Goal: Task Accomplishment & Management: Manage account settings

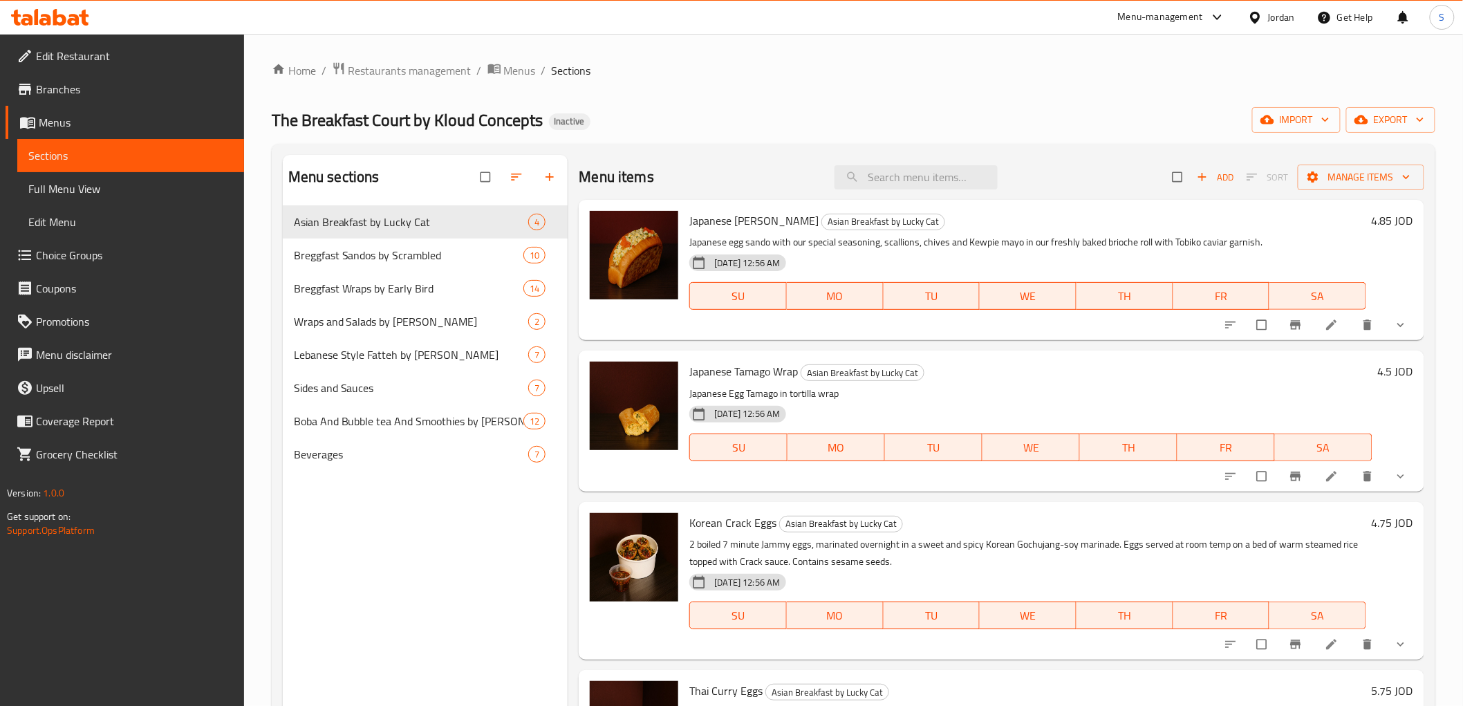
click at [44, 22] on icon at bounding box center [50, 17] width 78 height 17
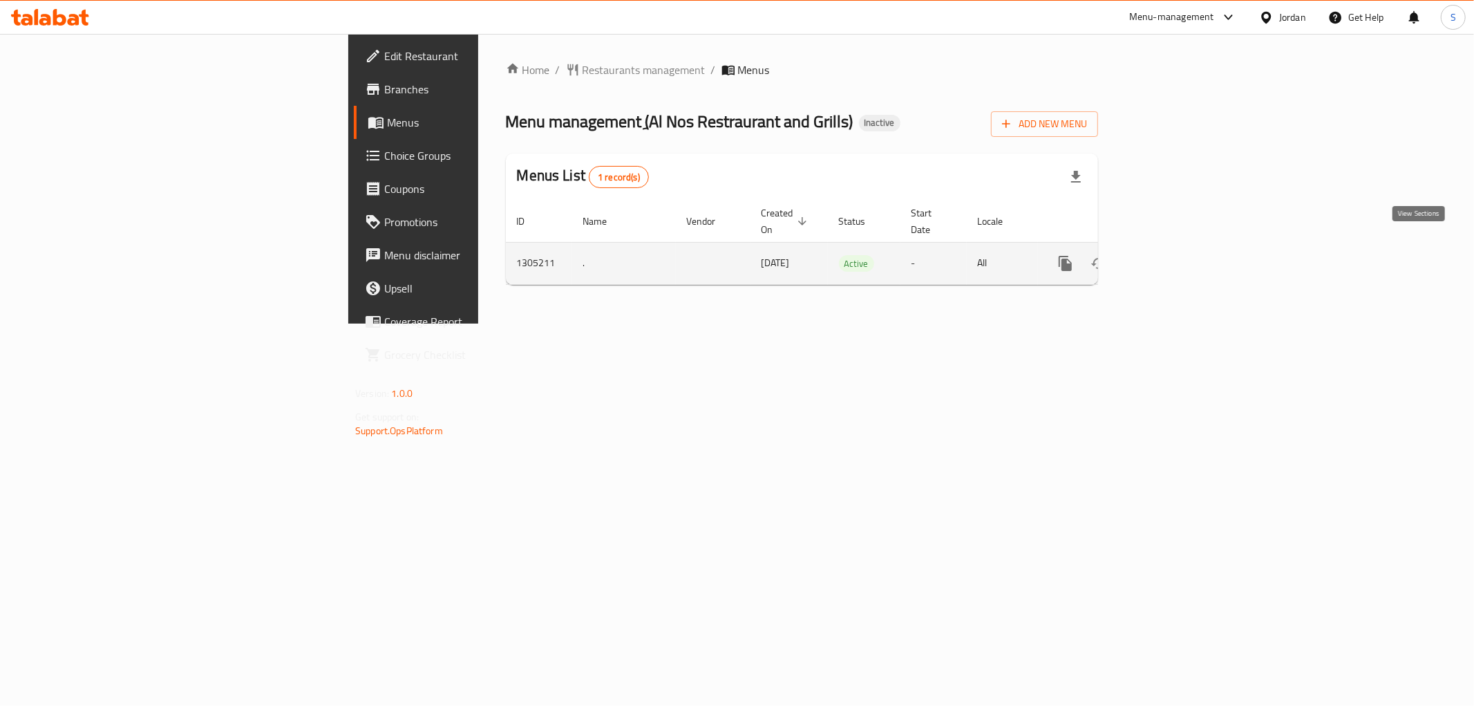
click at [1182, 261] on link "enhanced table" at bounding box center [1165, 263] width 33 height 33
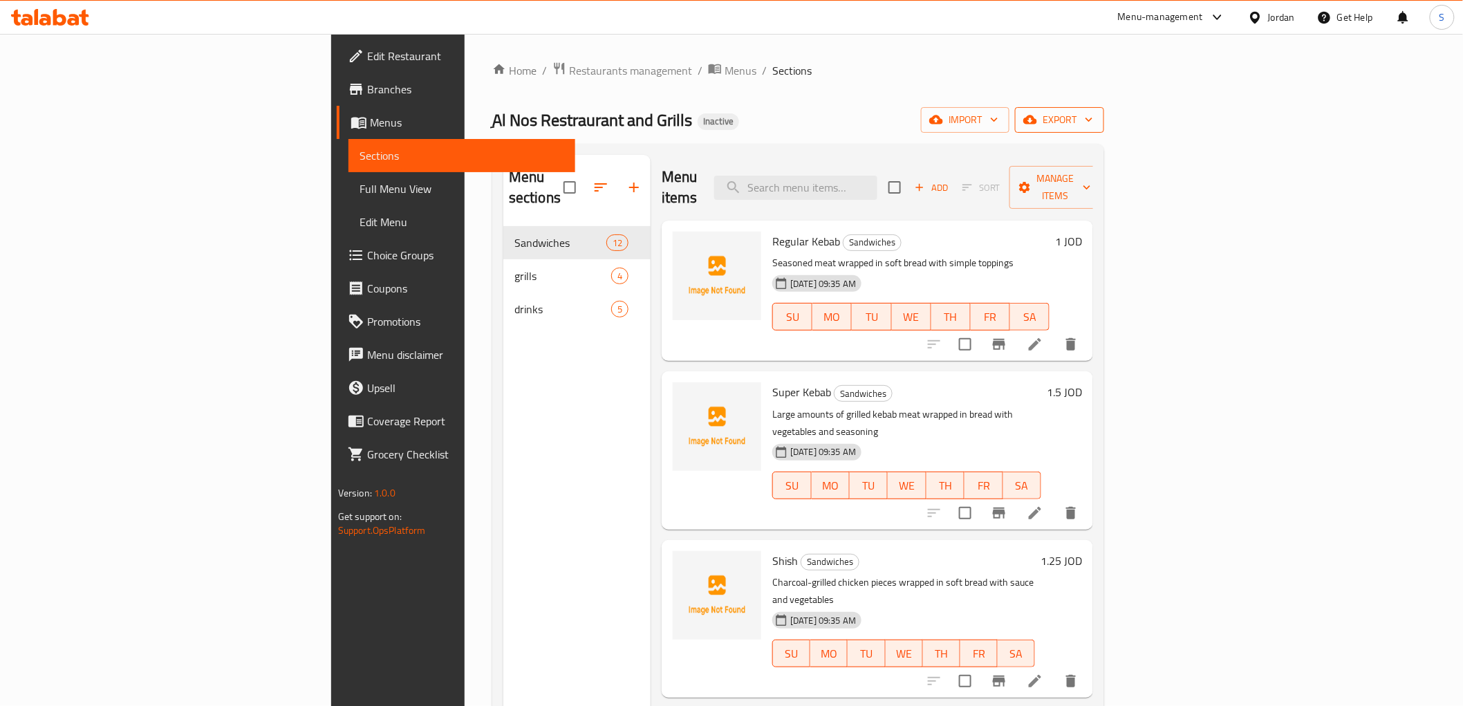
click at [1093, 120] on span "export" at bounding box center [1059, 119] width 67 height 17
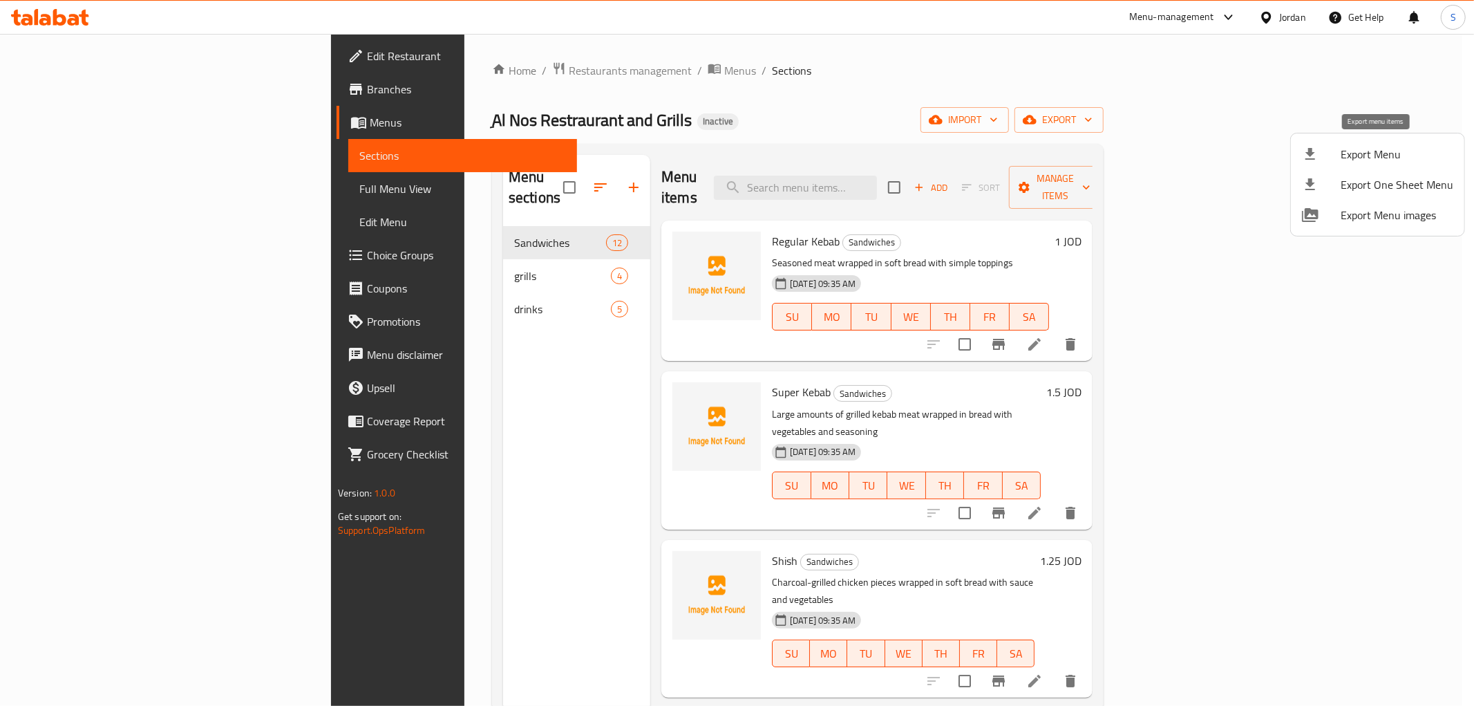
click at [1344, 159] on span "Export Menu" at bounding box center [1397, 154] width 113 height 17
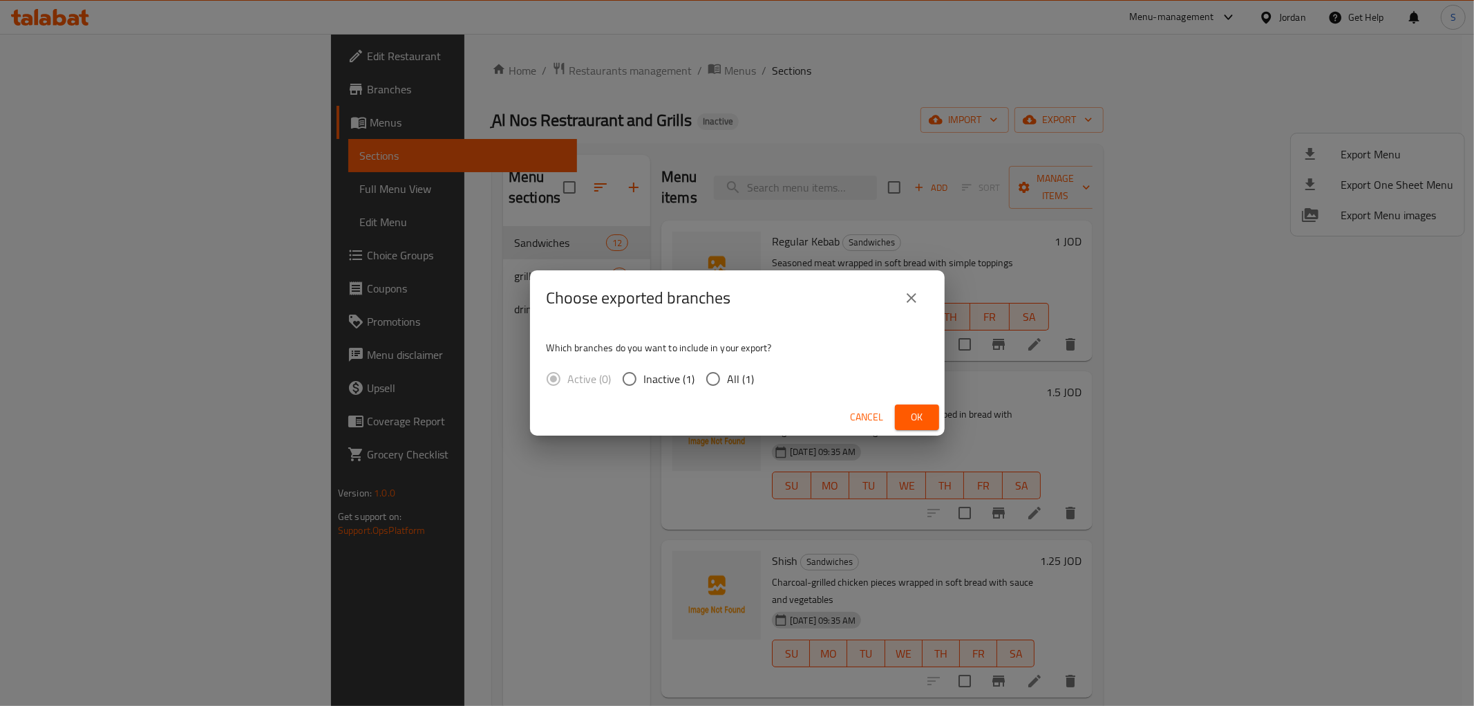
click at [735, 377] on span "All (1)" at bounding box center [741, 379] width 27 height 17
click at [728, 377] on input "All (1)" at bounding box center [713, 378] width 29 height 29
radio input "true"
click at [937, 417] on button "Ok" at bounding box center [917, 417] width 44 height 26
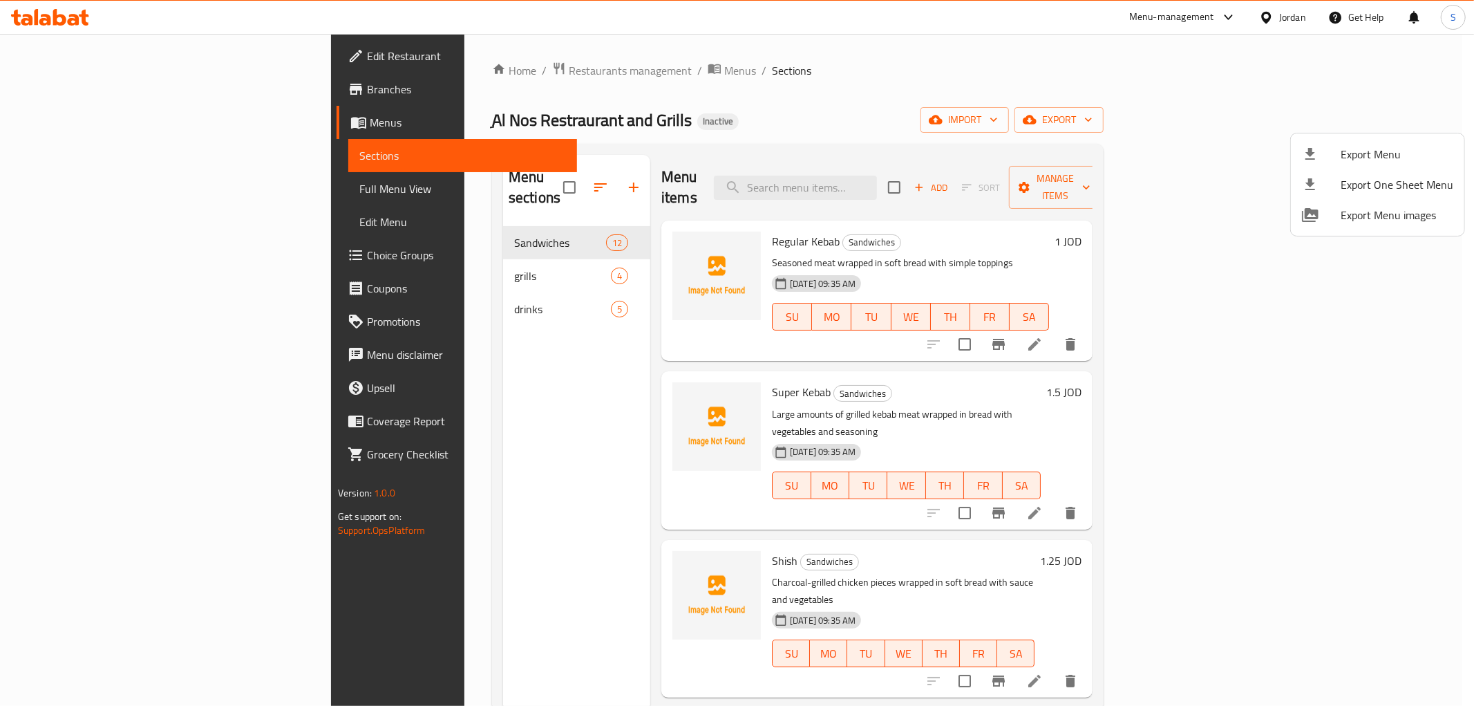
click at [189, 194] on div at bounding box center [737, 353] width 1474 height 706
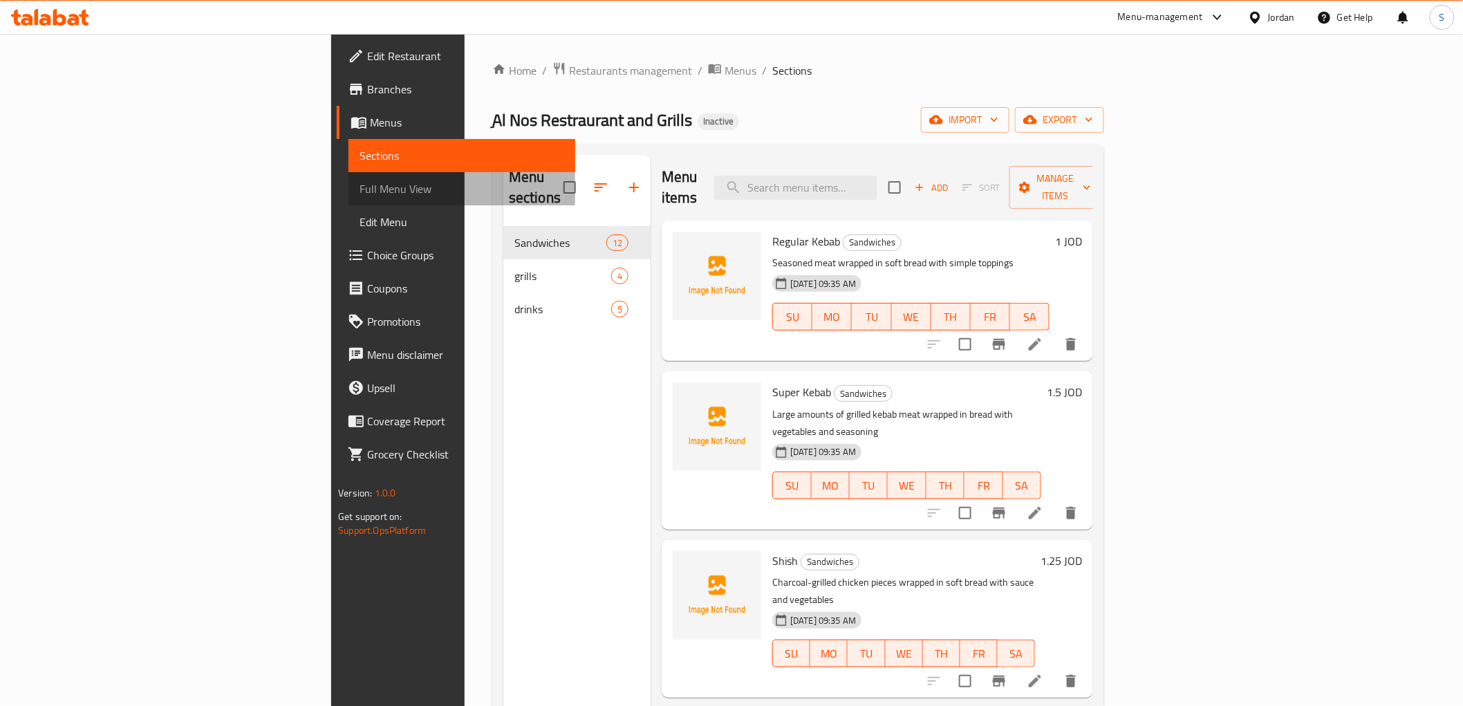
click at [359, 194] on span "Full Menu View" at bounding box center [461, 188] width 205 height 17
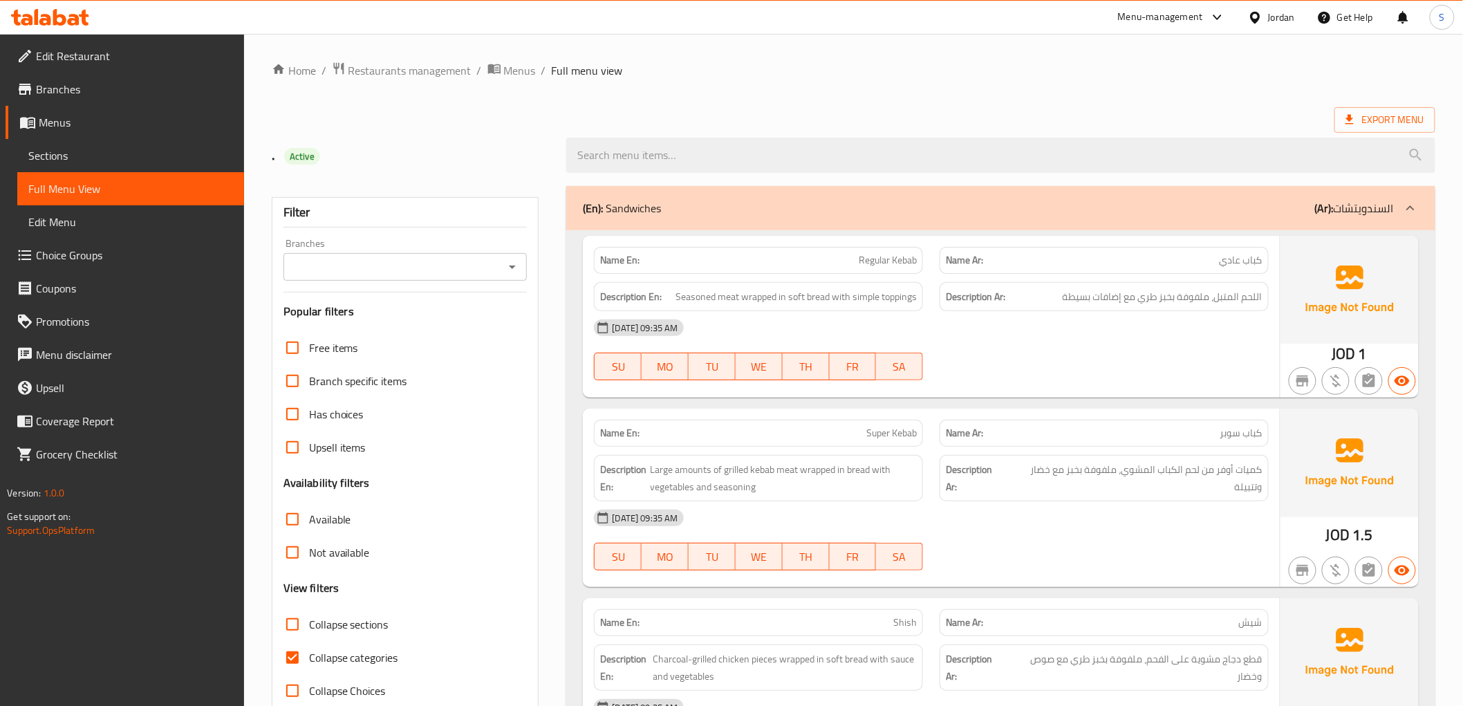
scroll to position [460, 0]
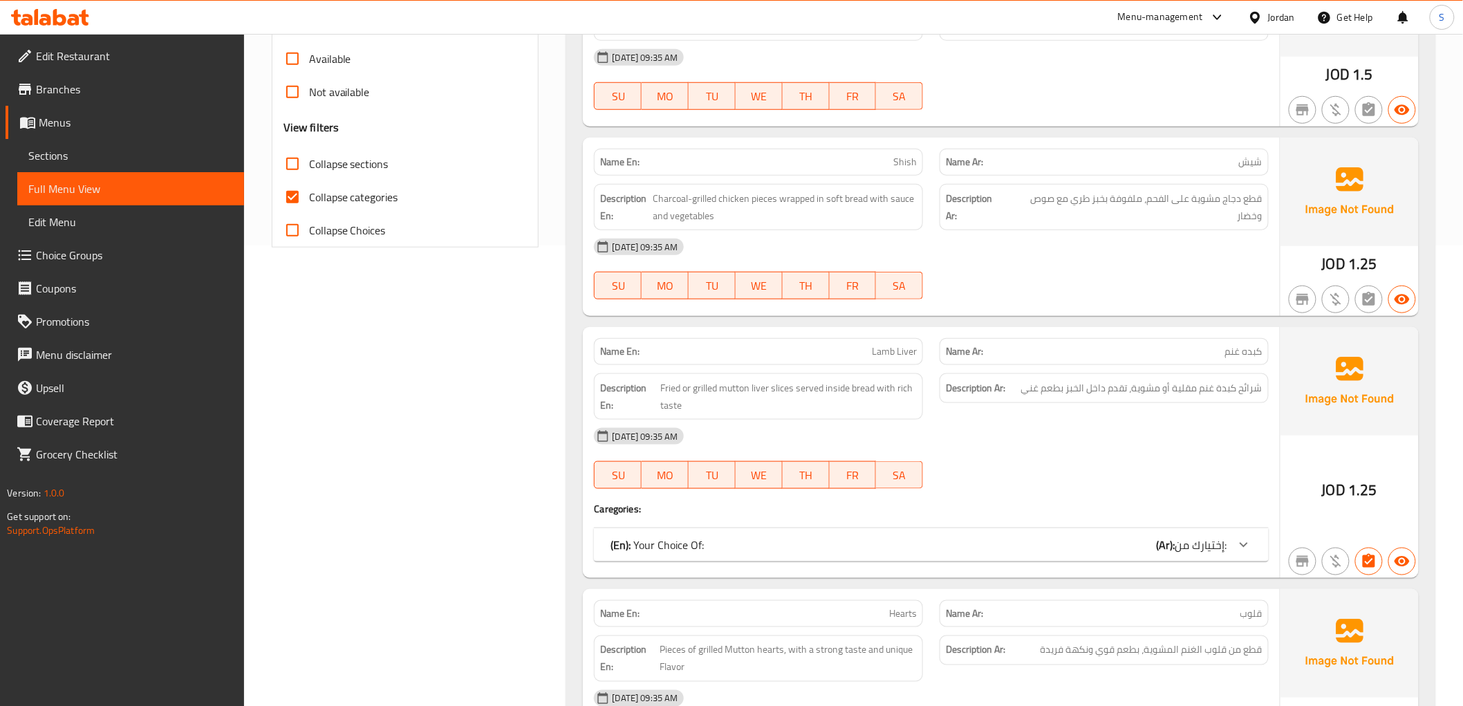
click at [323, 189] on span "Collapse categories" at bounding box center [353, 197] width 89 height 17
click at [309, 185] on input "Collapse categories" at bounding box center [292, 196] width 33 height 33
checkbox input "false"
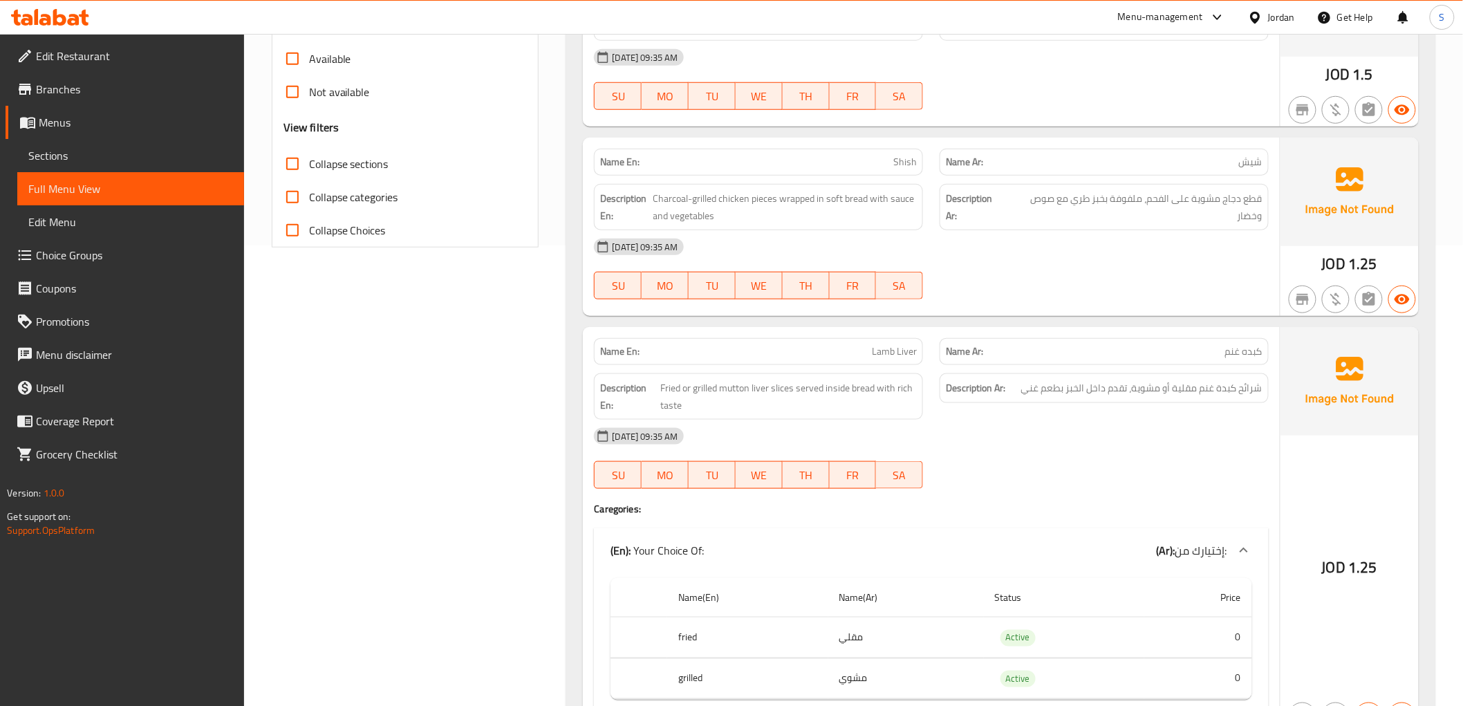
scroll to position [0, 0]
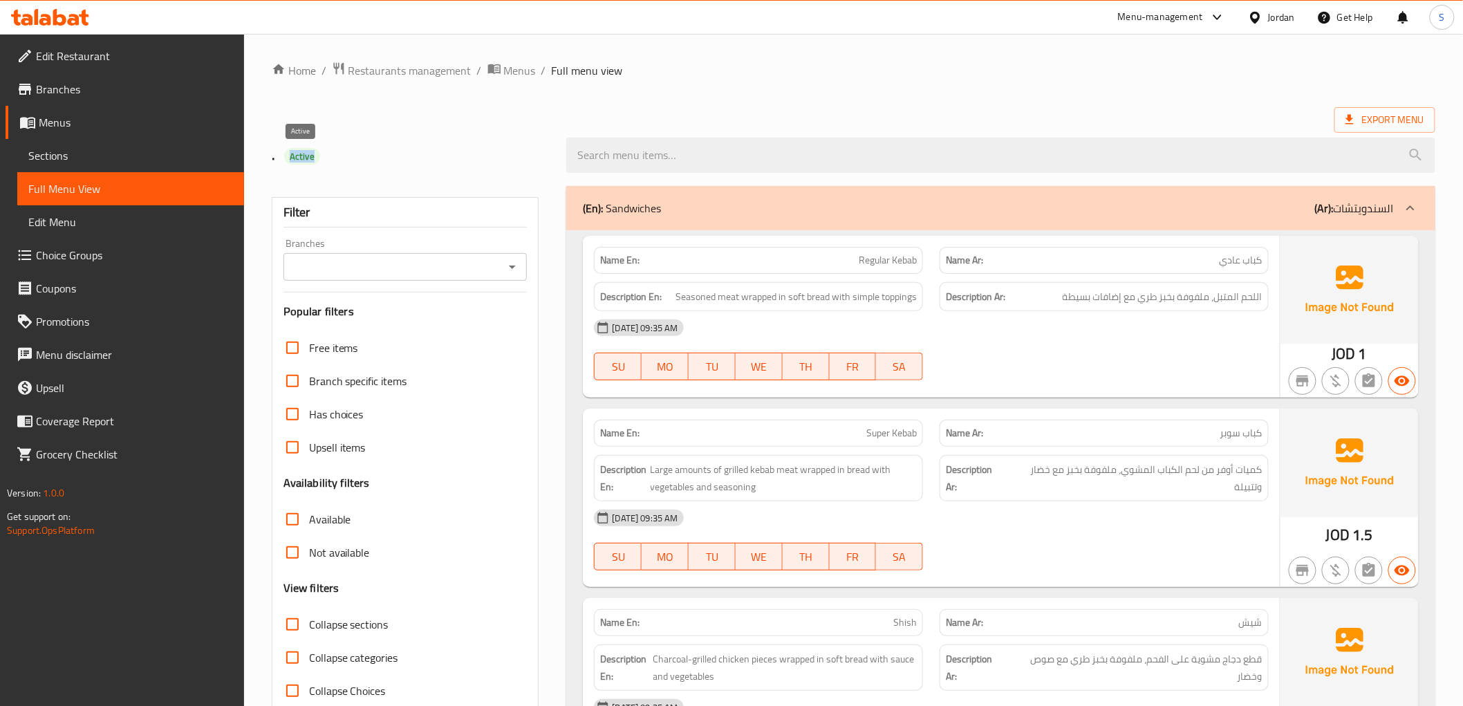
drag, startPoint x: 284, startPoint y: 154, endPoint x: 340, endPoint y: 149, distance: 56.2
click at [340, 149] on h2 ". Active" at bounding box center [411, 154] width 279 height 21
copy span "Active"
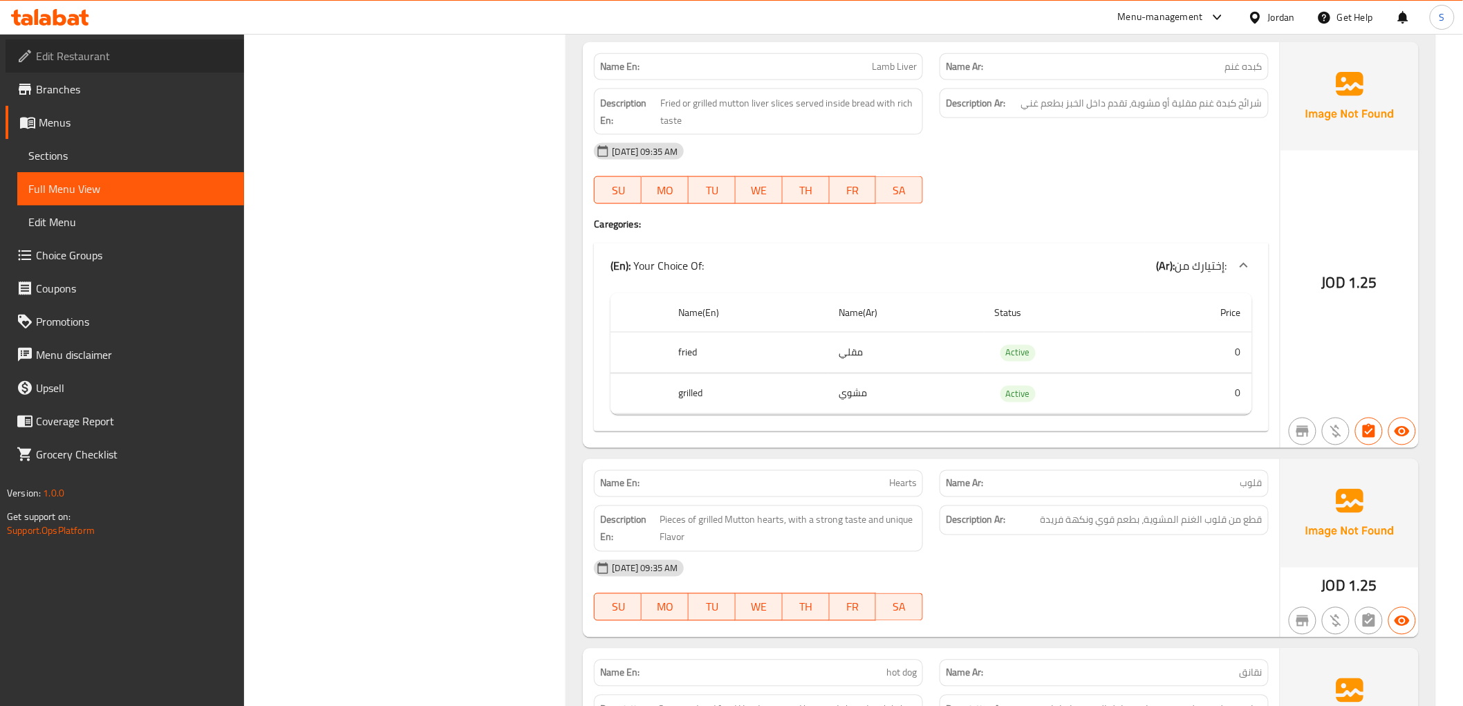
click at [91, 52] on span "Edit Restaurant" at bounding box center [134, 56] width 197 height 17
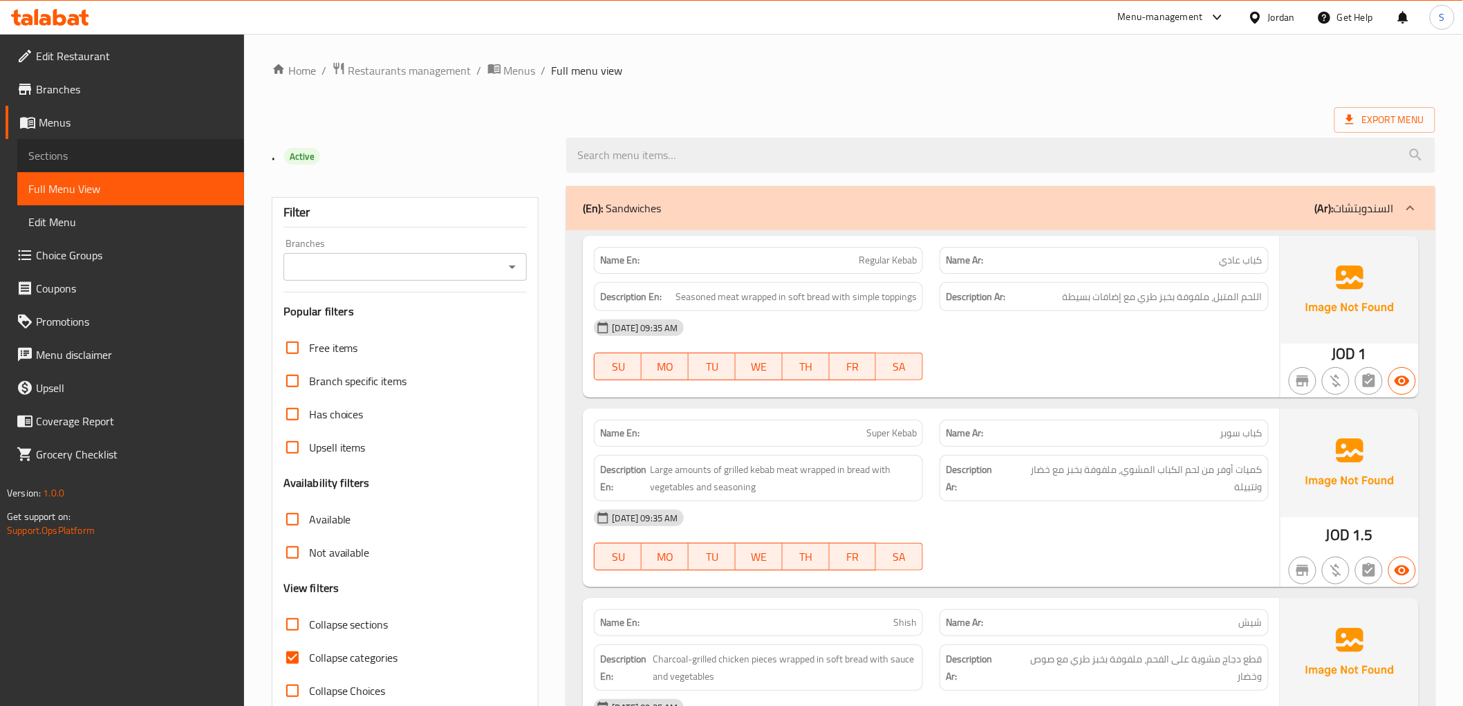
click at [92, 155] on span "Sections" at bounding box center [130, 155] width 205 height 17
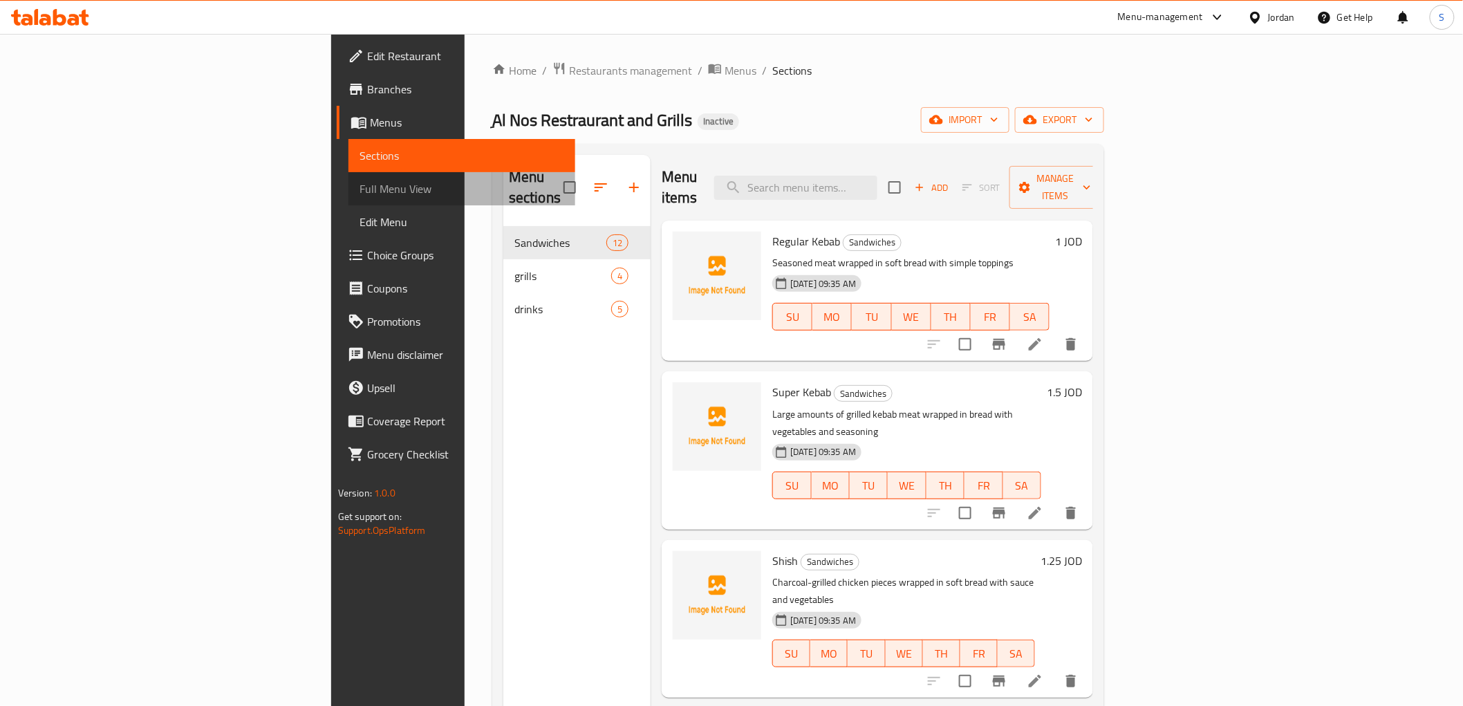
click at [359, 180] on span "Full Menu View" at bounding box center [461, 188] width 205 height 17
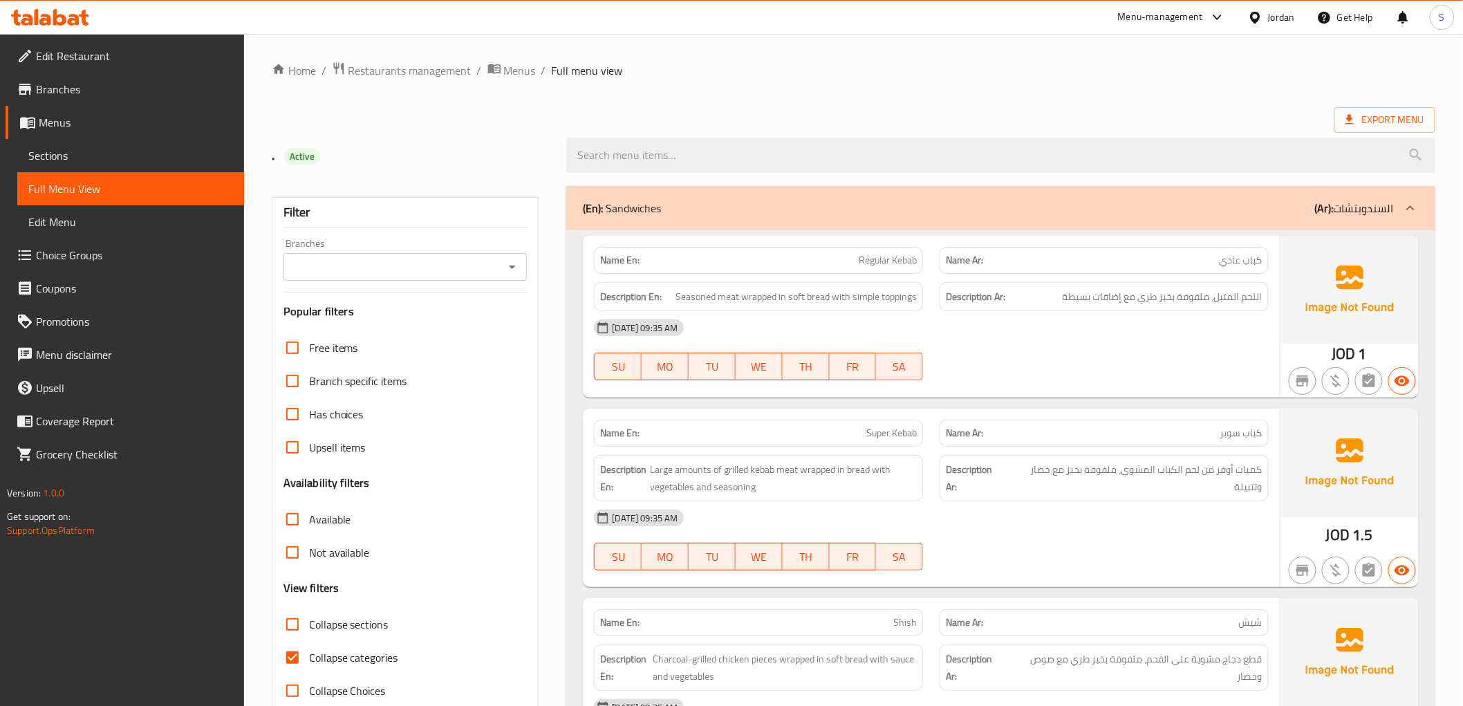
click at [310, 664] on span "Collapse categories" at bounding box center [353, 657] width 89 height 17
click at [309, 664] on input "Collapse categories" at bounding box center [292, 657] width 33 height 33
checkbox input "false"
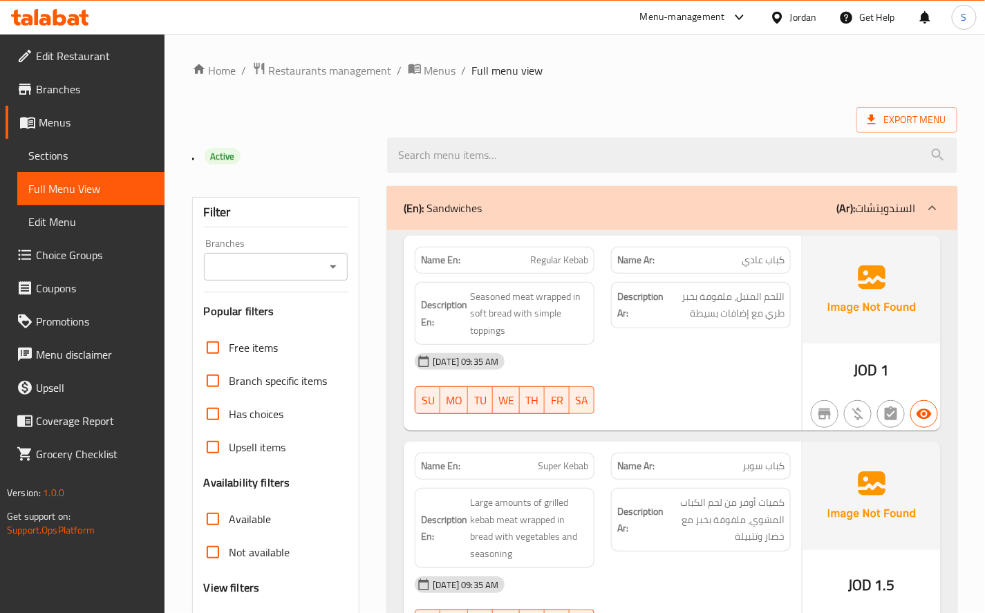
click at [826, 78] on ol "Home / Restaurants management / Menus / Full menu view" at bounding box center [574, 71] width 765 height 18
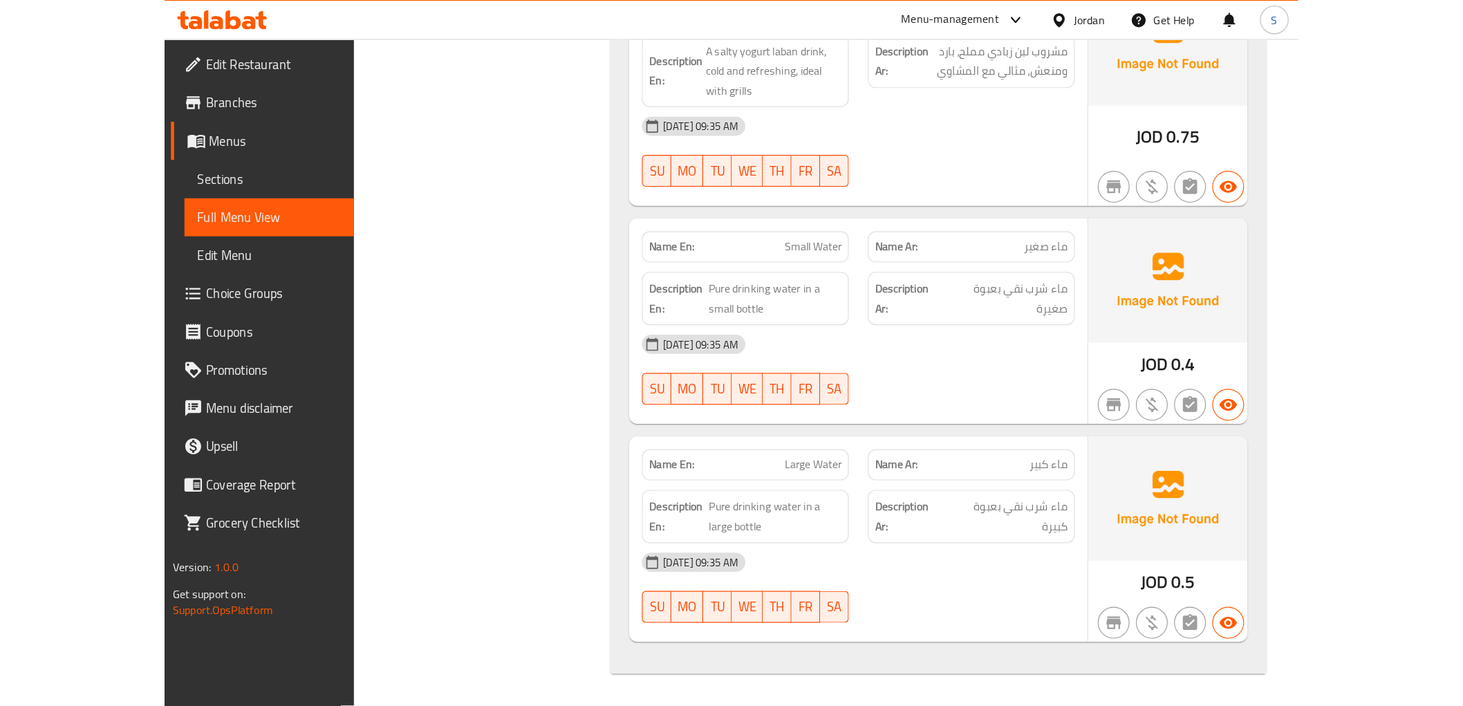
scroll to position [4066, 0]
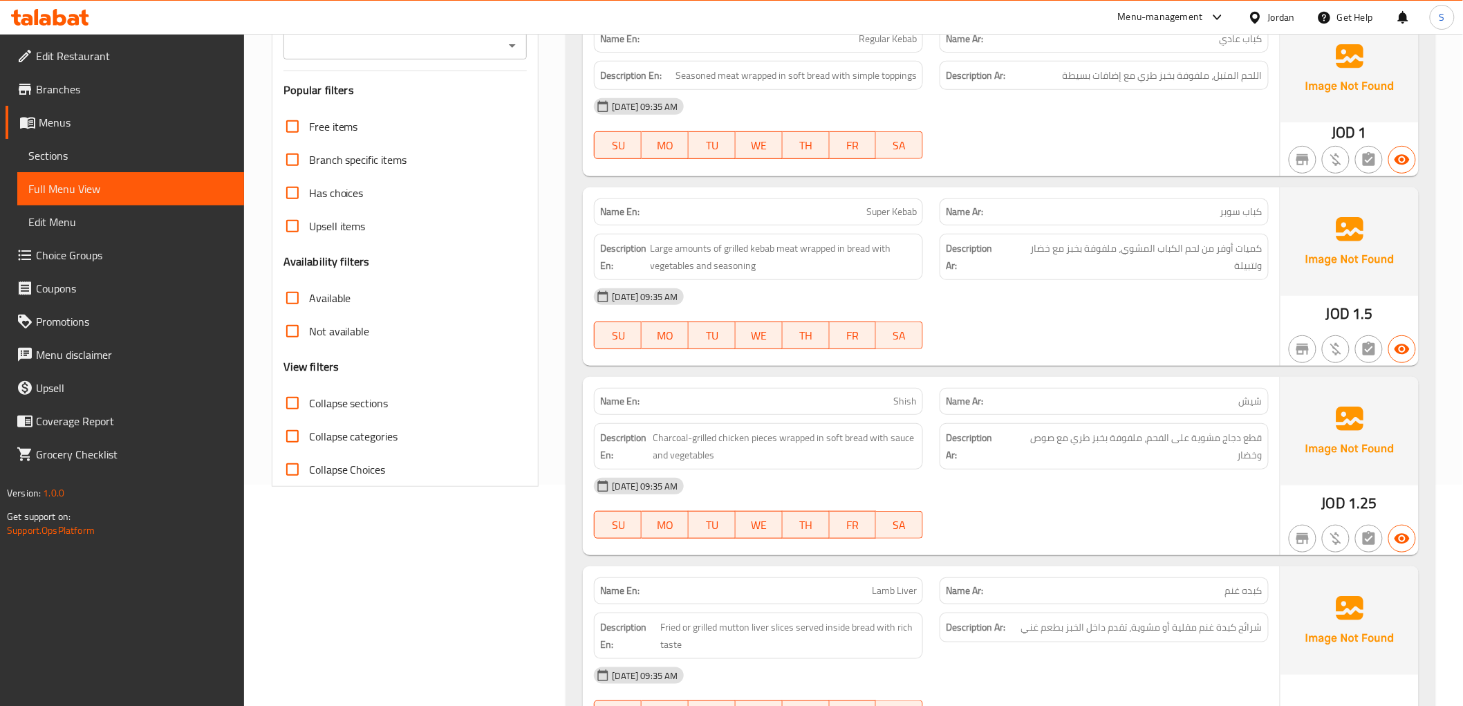
scroll to position [230, 0]
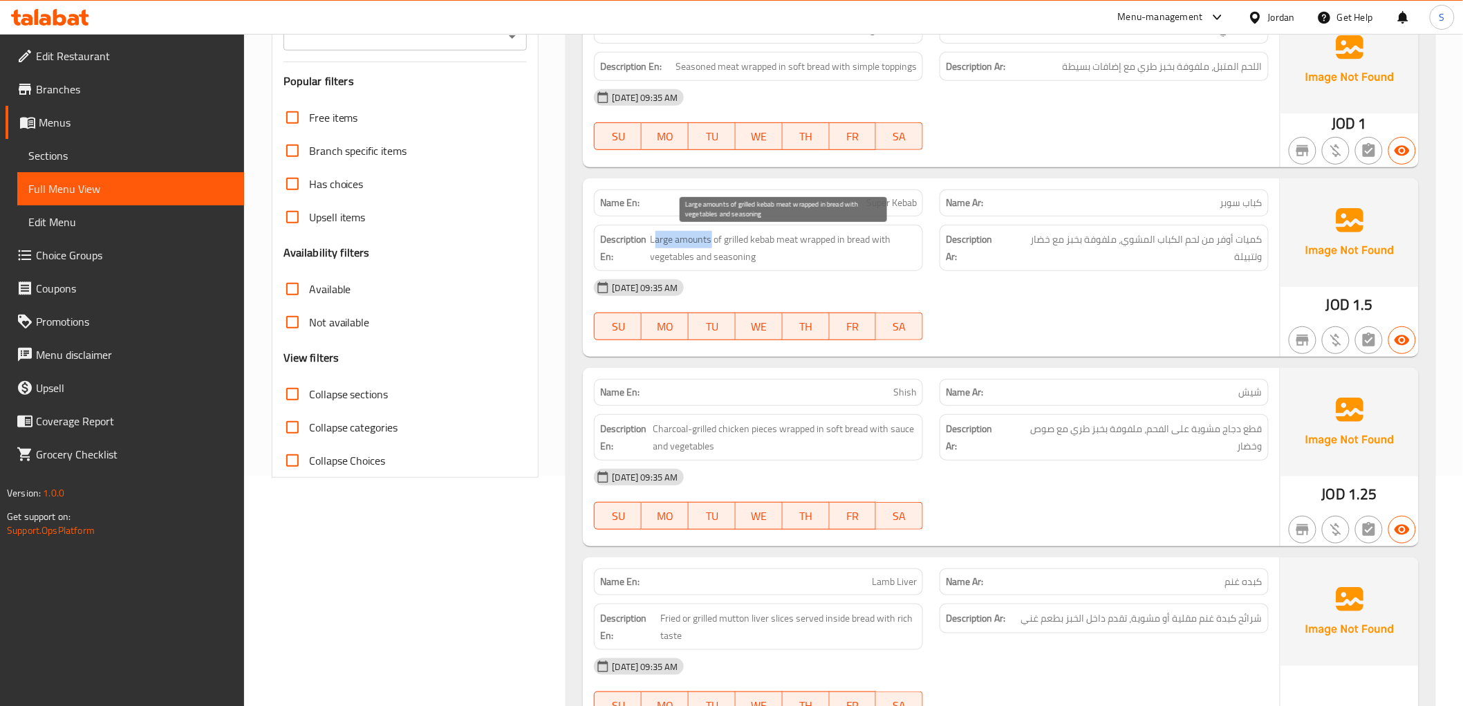
drag, startPoint x: 709, startPoint y: 238, endPoint x: 657, endPoint y: 240, distance: 52.6
click at [657, 240] on span "Large amounts of grilled kebab meat wrapped in bread with vegetables and season…" at bounding box center [783, 248] width 267 height 34
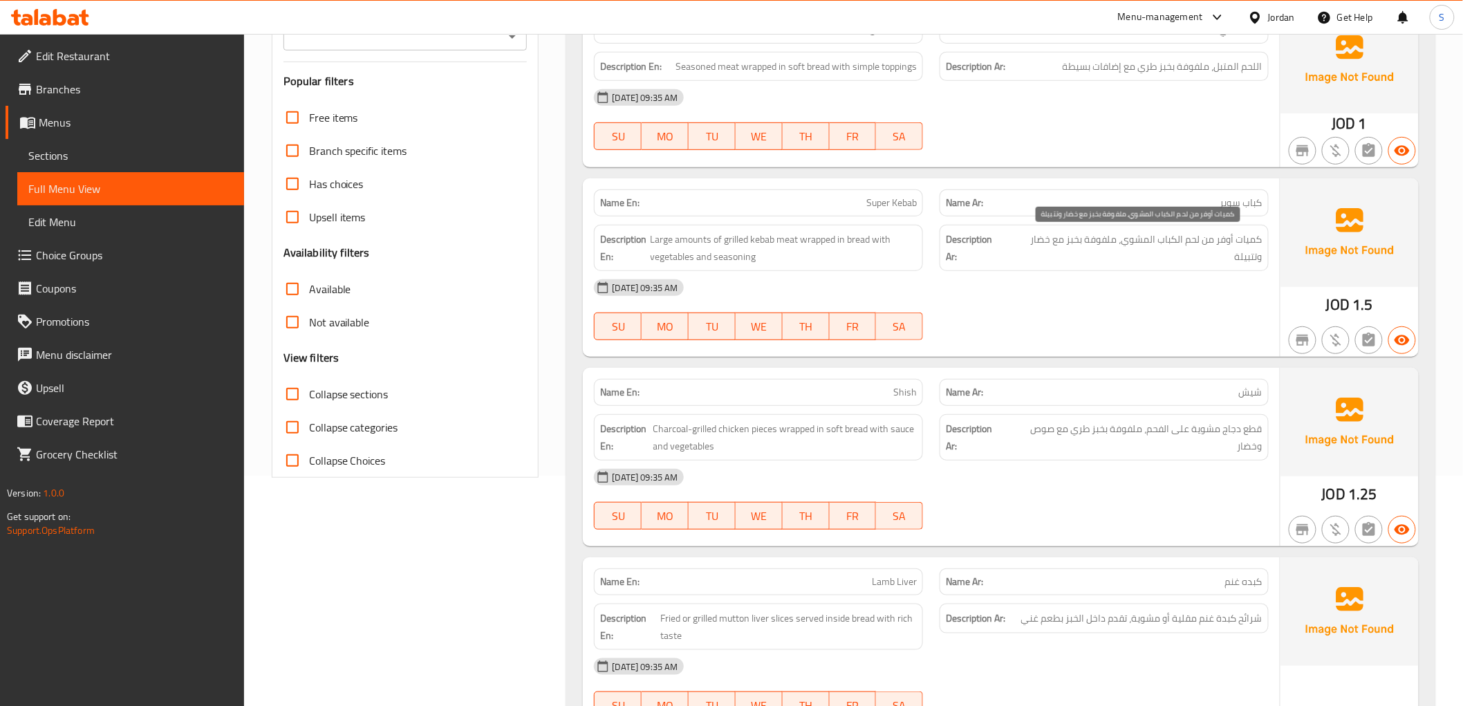
click at [1143, 240] on span "كميات أوفر من لحم الكباب المشوي، ملفوفة بخبز مع خضار وتتبيلة" at bounding box center [1134, 248] width 256 height 34
drag, startPoint x: 1220, startPoint y: 243, endPoint x: 1266, endPoint y: 238, distance: 45.9
click at [1266, 238] on div "Description Ar: كميات أوفر من لحم الكباب المشوي، ملفوفة بخبز مع خضار وتتبيلة" at bounding box center [1103, 248] width 329 height 46
click at [1237, 250] on span "كميات أوفر من لحم الكباب المشوي، ملفوفة بخبز مع خضار وتتبيلة" at bounding box center [1134, 248] width 256 height 34
drag, startPoint x: 1125, startPoint y: 241, endPoint x: 1275, endPoint y: 245, distance: 150.1
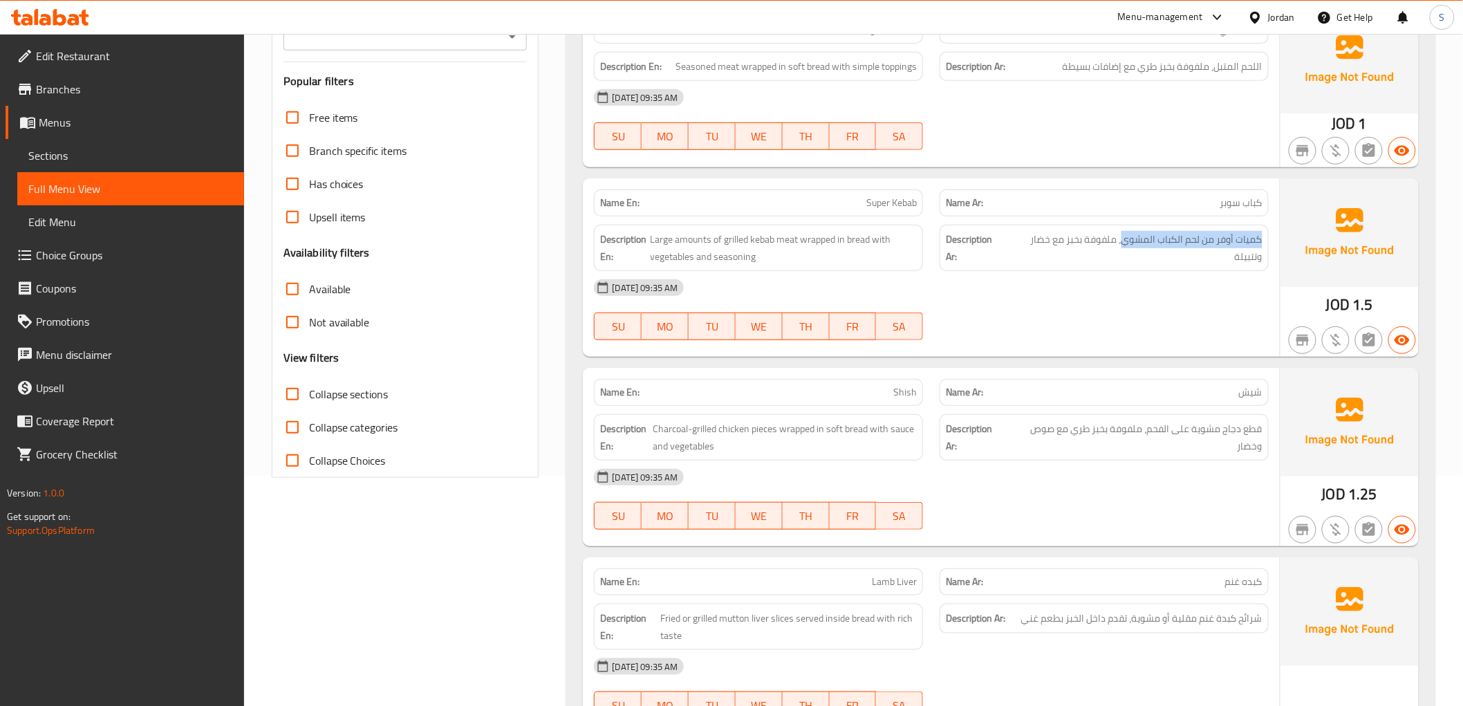
click at [1275, 245] on div "Description Ar: كميات أوفر من لحم الكباب المشوي، ملفوفة بخبز مع خضار وتتبيلة" at bounding box center [1104, 247] width 346 height 63
copy span "كميات أوفر من لحم الكباب المشوي"
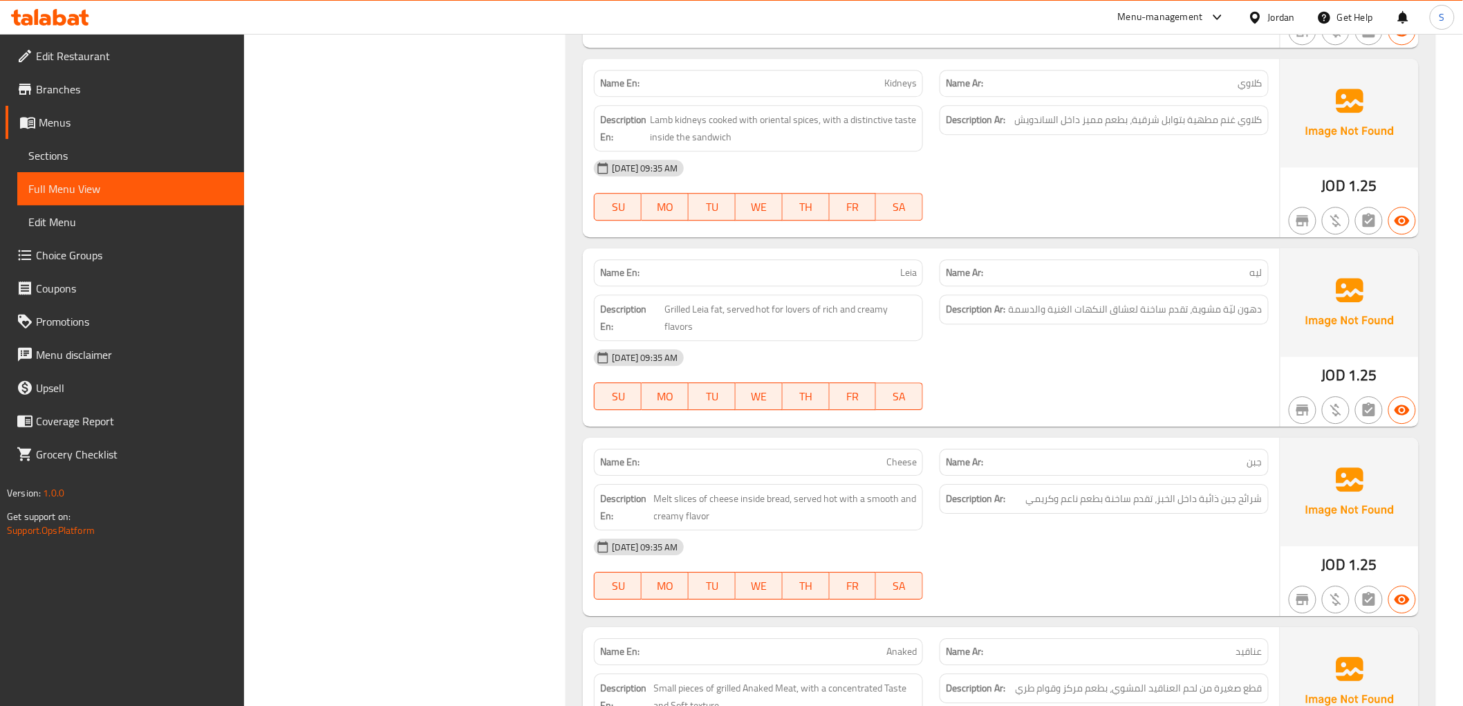
scroll to position [1613, 0]
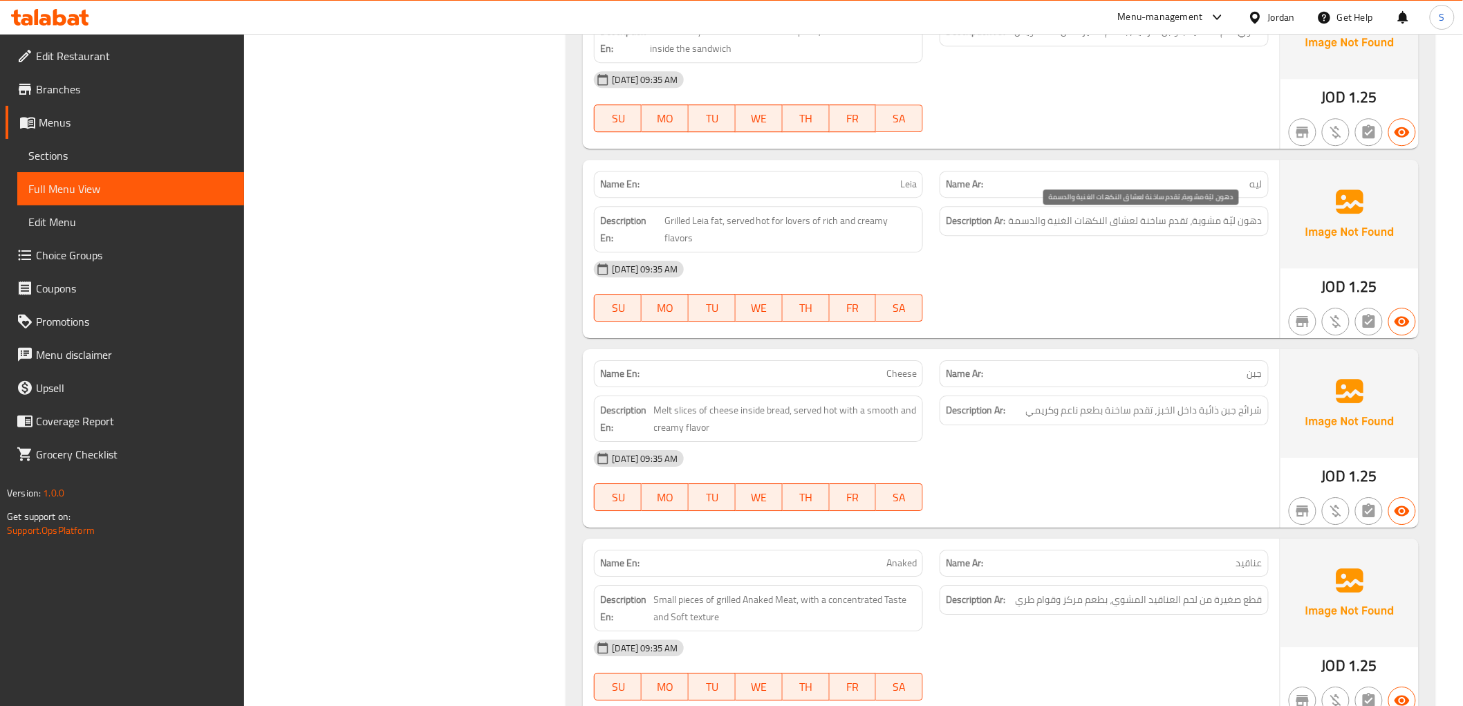
click at [1034, 219] on span "دهون ليّة مشوية، تقدم ساخنة لعشاق النكهات الغنية والدسمة" at bounding box center [1136, 220] width 254 height 17
copy span "والدسمة"
click at [1056, 220] on span "دهون ليّة مشوية، تقدم ساخنة لعشاق النكهات الغنية والدسمة" at bounding box center [1136, 220] width 254 height 17
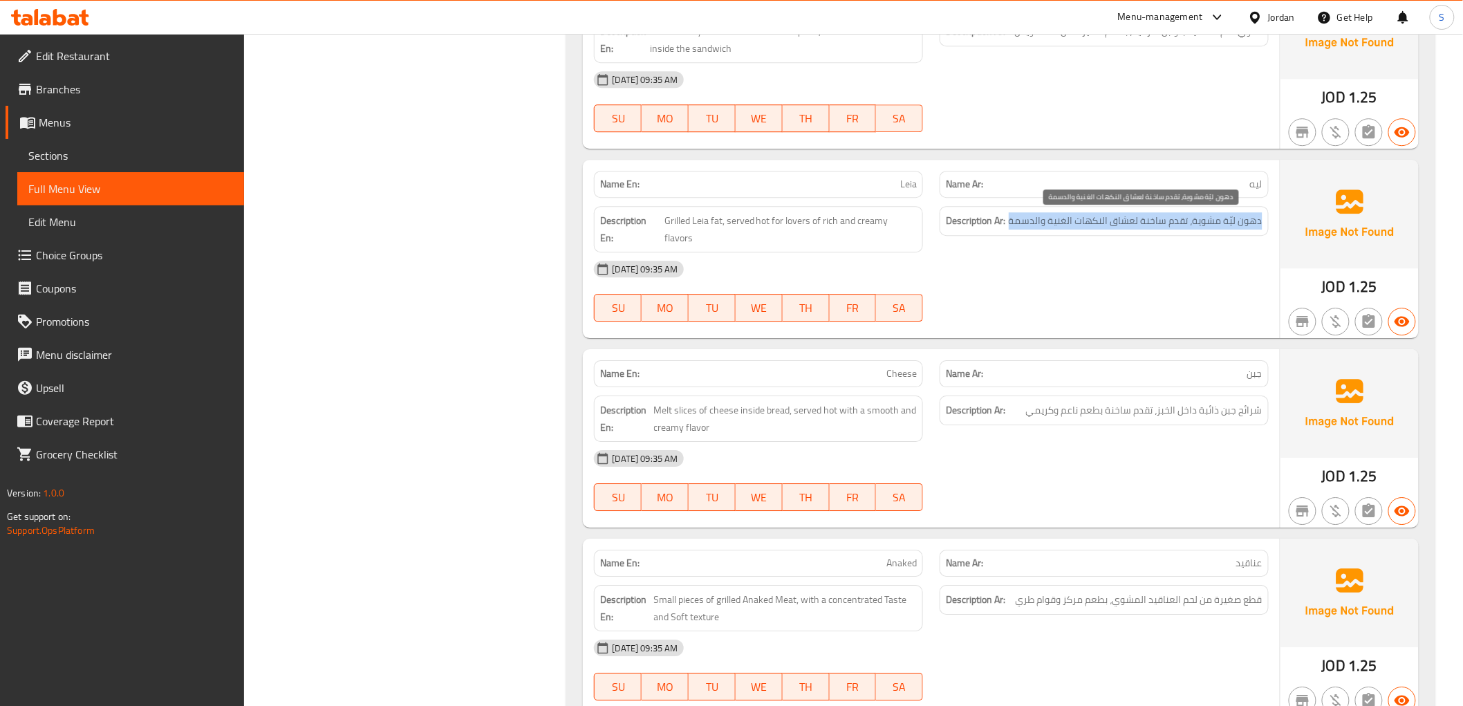
click at [1056, 220] on span "دهون ليّة مشوية، تقدم ساخنة لعشاق النكهات الغنية والدسمة" at bounding box center [1136, 220] width 254 height 17
copy div "دهون ليّة مشوية، تقدم ساخنة لعشاق النكهات الغنية والدسمة"
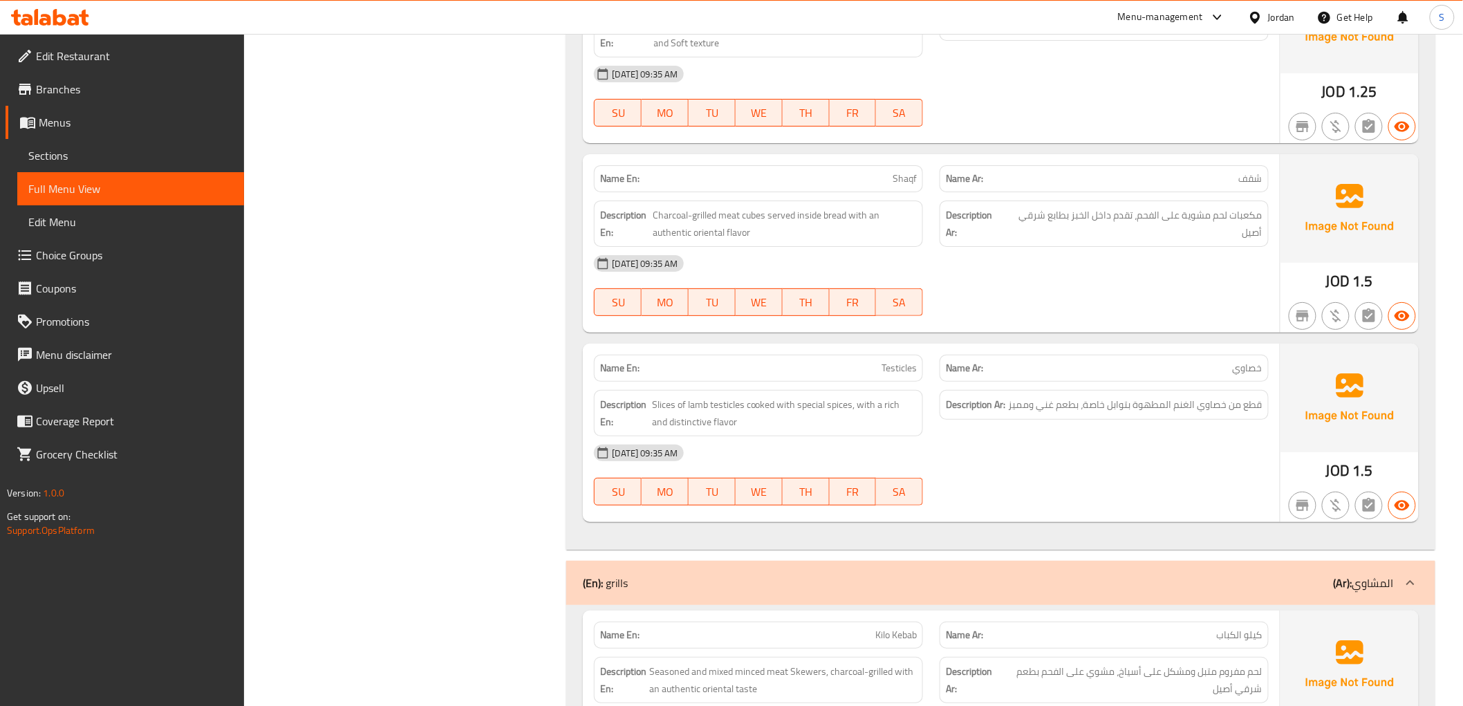
scroll to position [2227, 0]
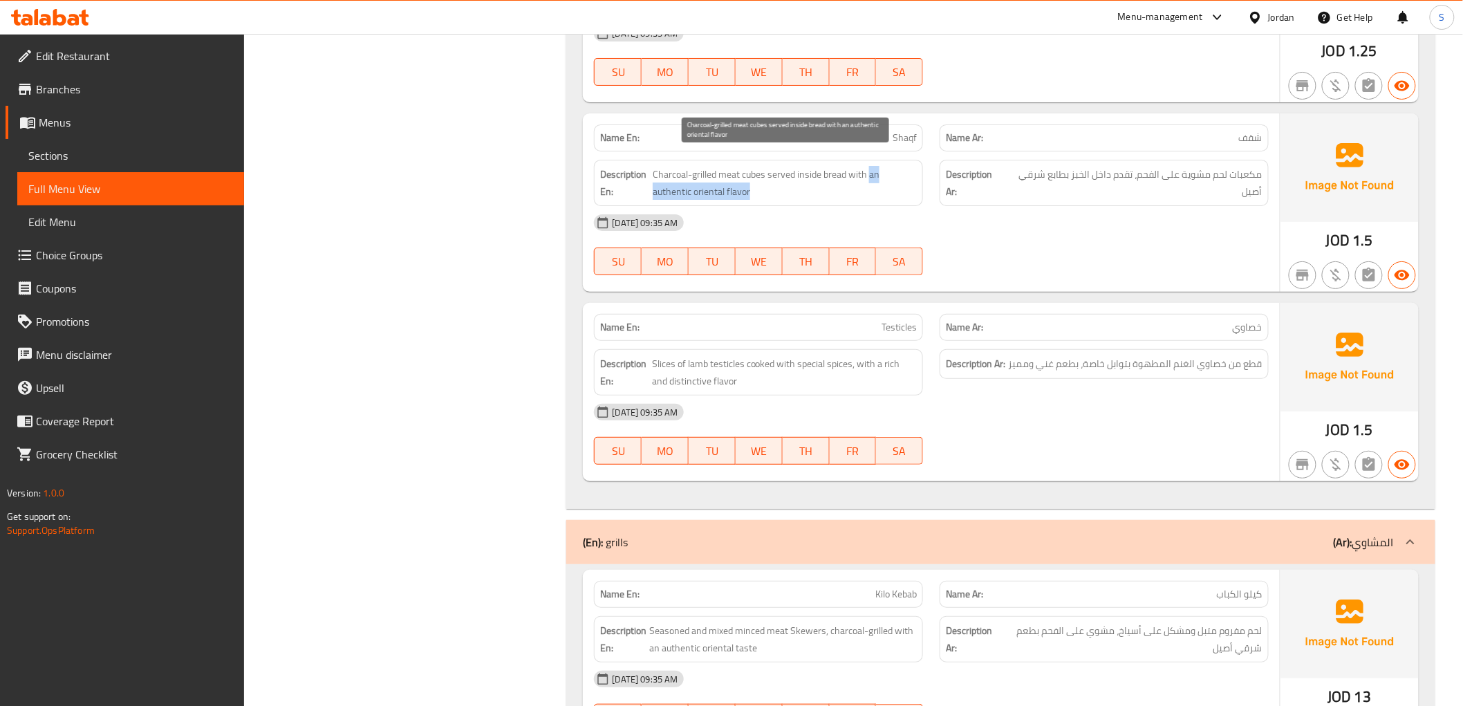
drag, startPoint x: 868, startPoint y: 164, endPoint x: 838, endPoint y: 182, distance: 35.7
click at [838, 182] on span "Charcoal-grilled meat cubes served inside bread with an authentic oriental flav…" at bounding box center [785, 183] width 264 height 34
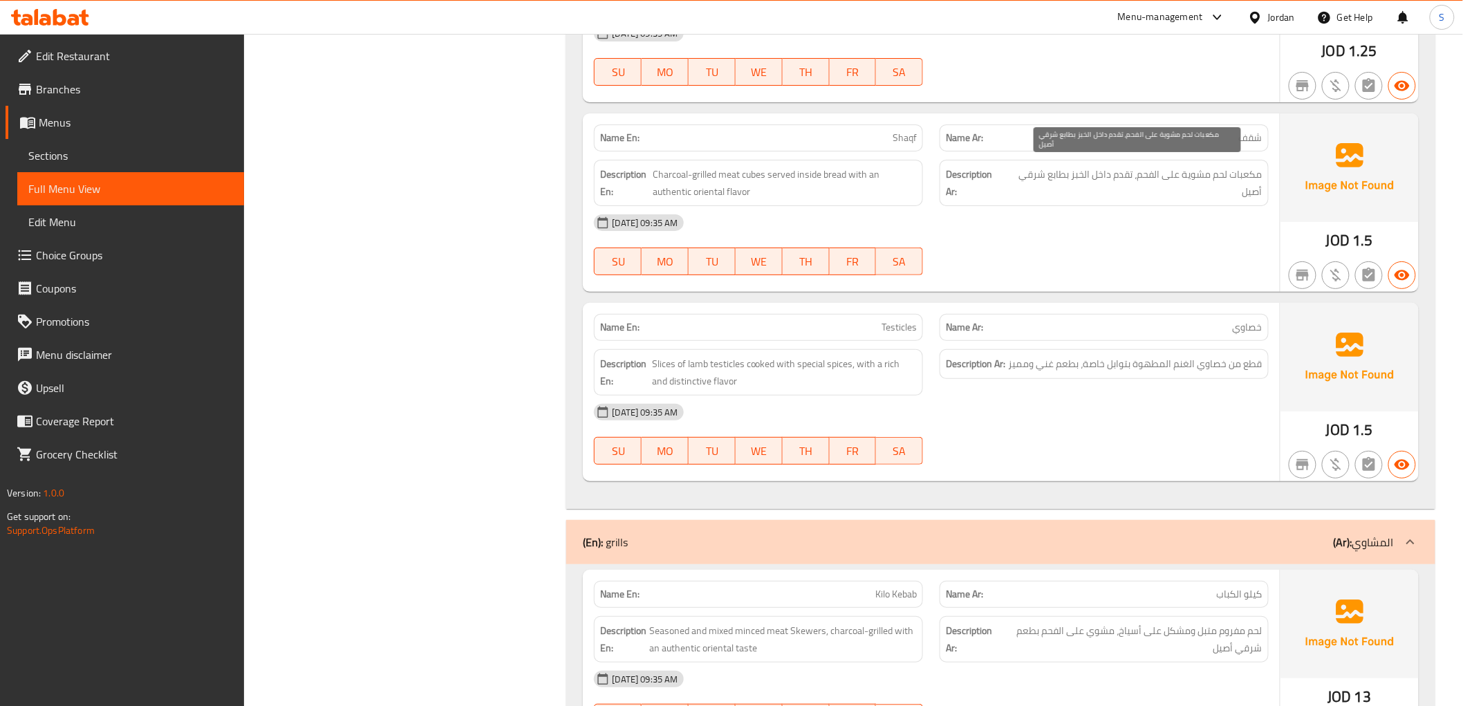
drag, startPoint x: 1103, startPoint y: 160, endPoint x: 1084, endPoint y: 166, distance: 19.7
click at [1094, 166] on span "مكعبات لحم مشوية على الفحم، تقدم داخل الخبز بطابع شرقي أصيل" at bounding box center [1134, 183] width 256 height 34
click at [1070, 166] on span "مكعبات لحم مشوية على الفحم، تقدم داخل الخبز بطابع شرقي أصيل" at bounding box center [1134, 183] width 256 height 34
click at [1102, 166] on span "مكعبات لحم مشوية على الفحم، تقدم داخل الخبز بطابع شرقي أصيل" at bounding box center [1134, 183] width 256 height 34
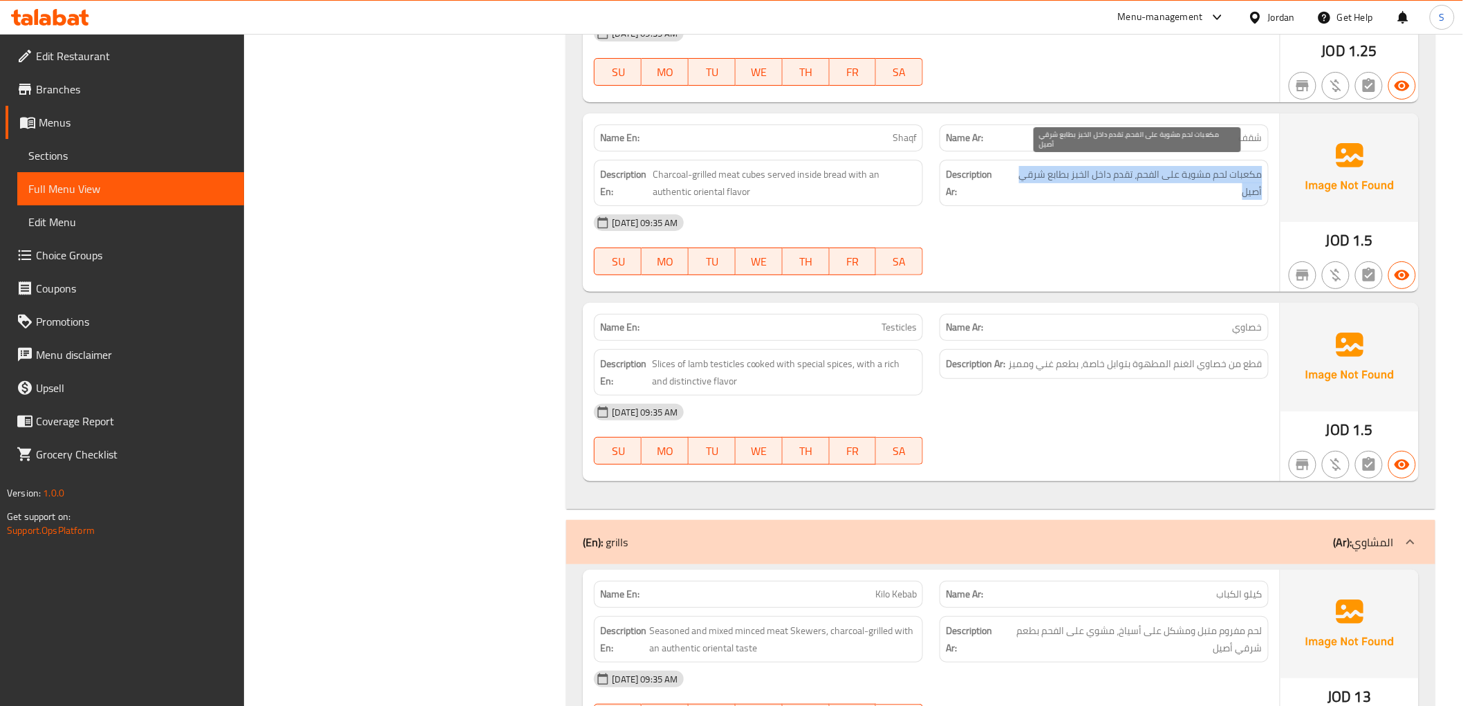
click at [1102, 166] on span "مكعبات لحم مشوية على الفحم، تقدم داخل الخبز بطابع شرقي أصيل" at bounding box center [1134, 183] width 256 height 34
copy div "مكعبات لحم مشوية على الفحم، تقدم داخل الخبز بطابع شرقي أصيل"
click at [908, 134] on div "Name En: Shaqf" at bounding box center [758, 137] width 329 height 27
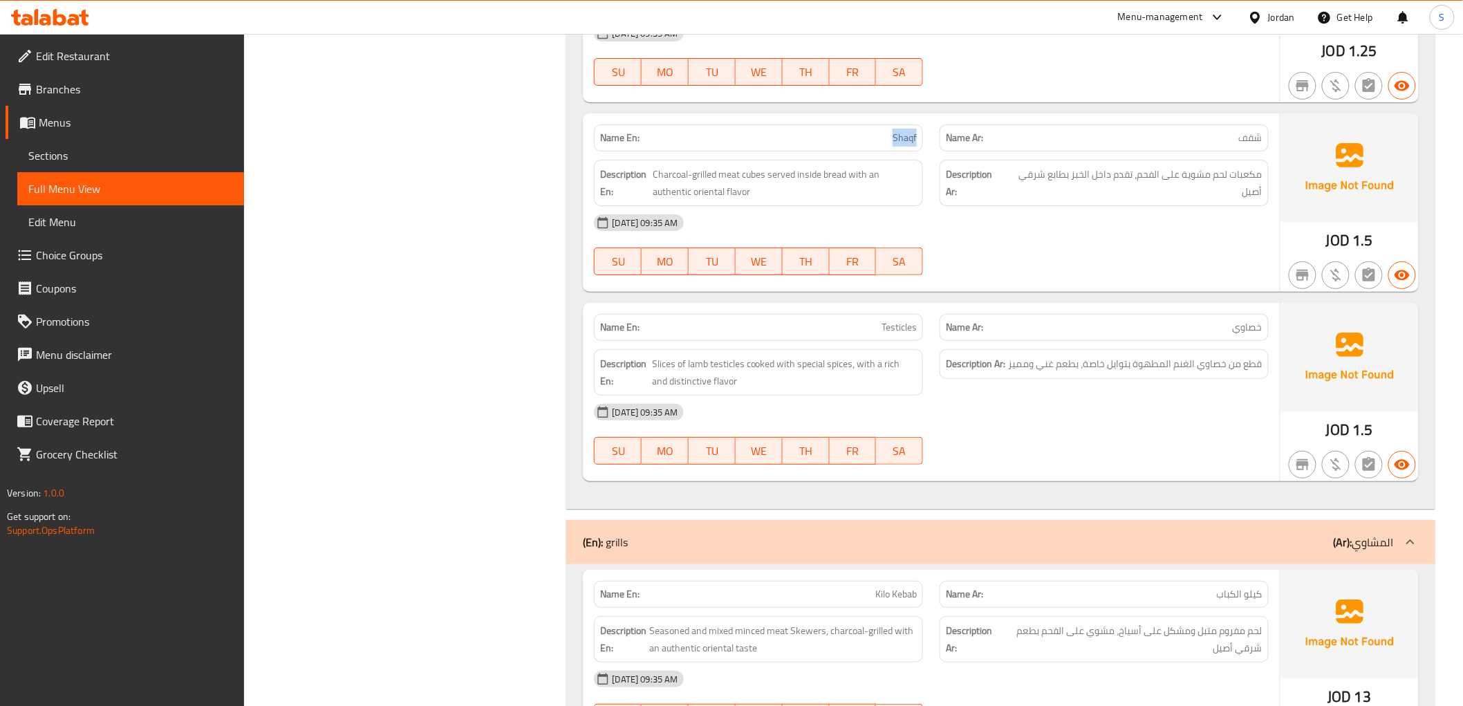
click at [908, 134] on div "Name En: Shaqf" at bounding box center [758, 137] width 329 height 27
copy span "Shaqf"
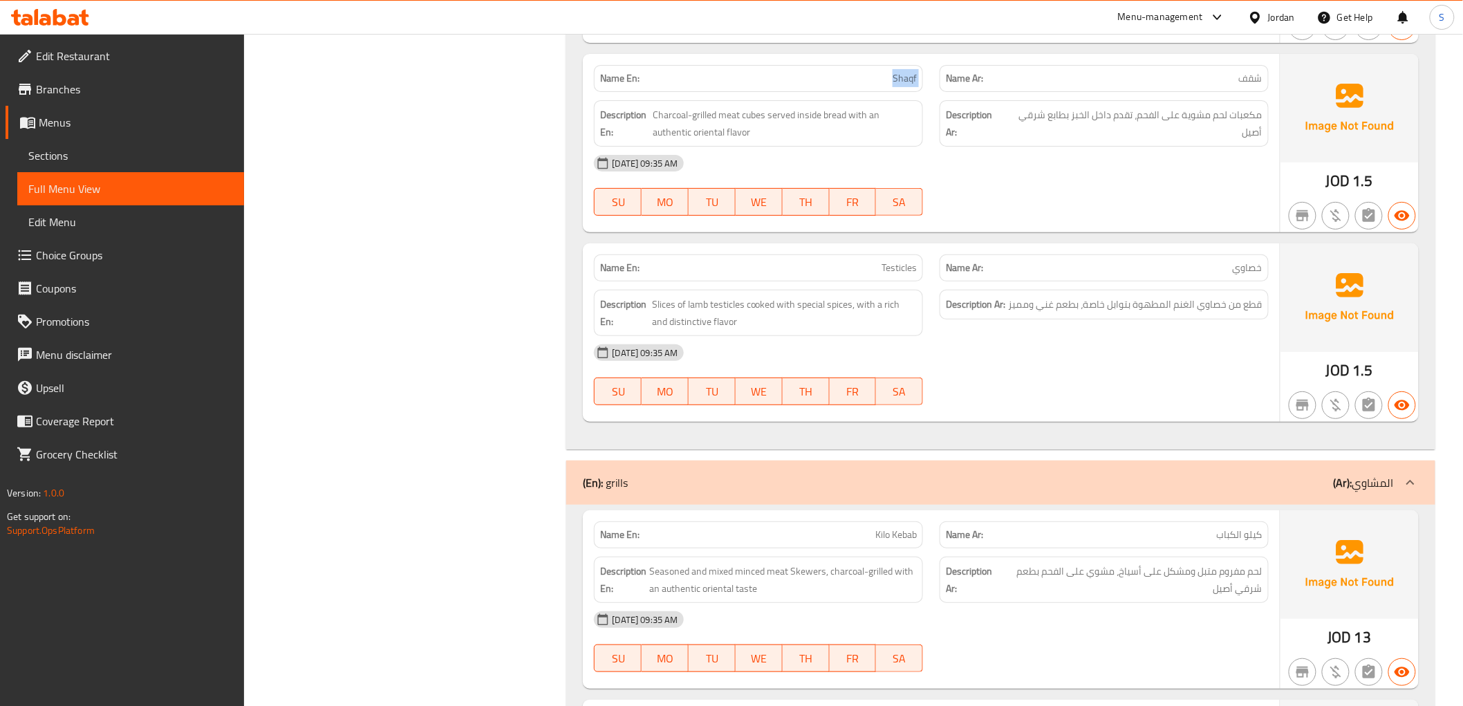
scroll to position [2304, 0]
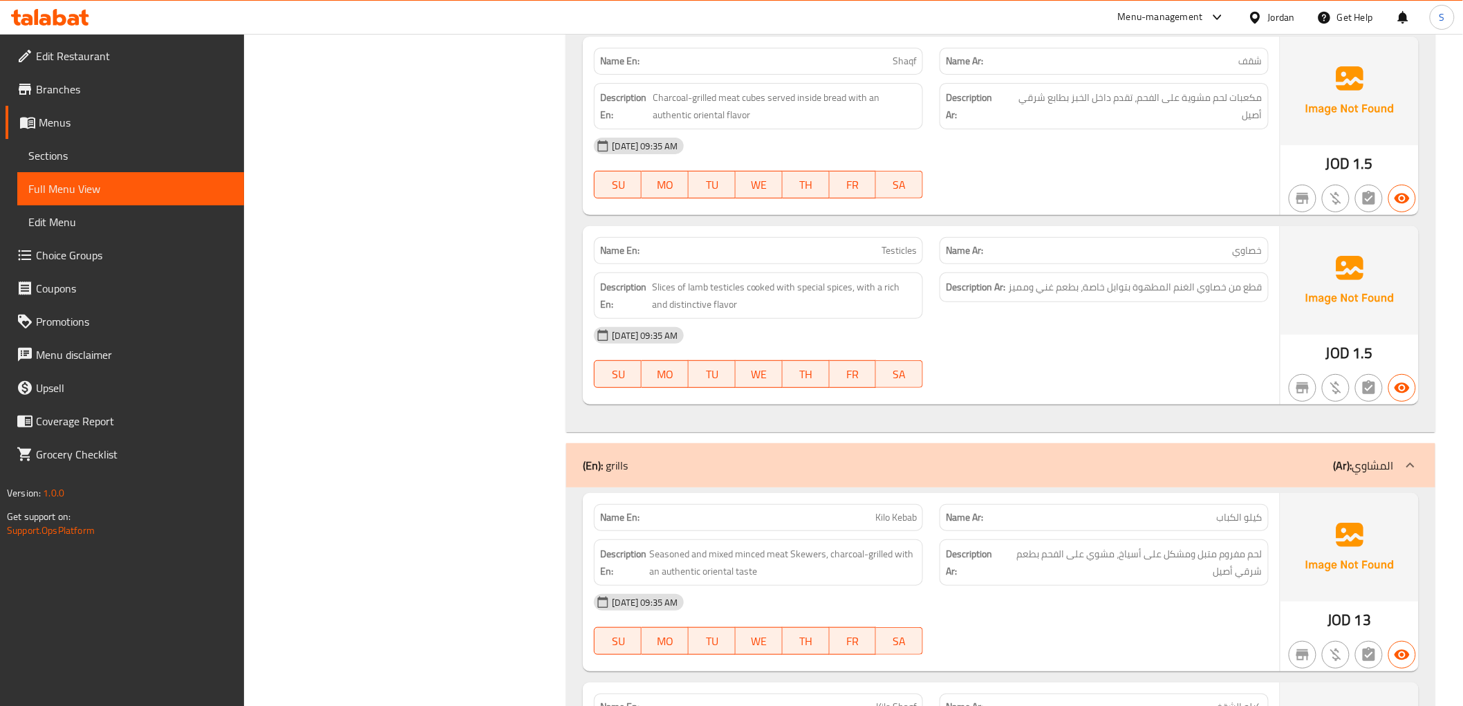
click at [897, 243] on span "Testicles" at bounding box center [898, 250] width 35 height 15
copy span "Testicles"
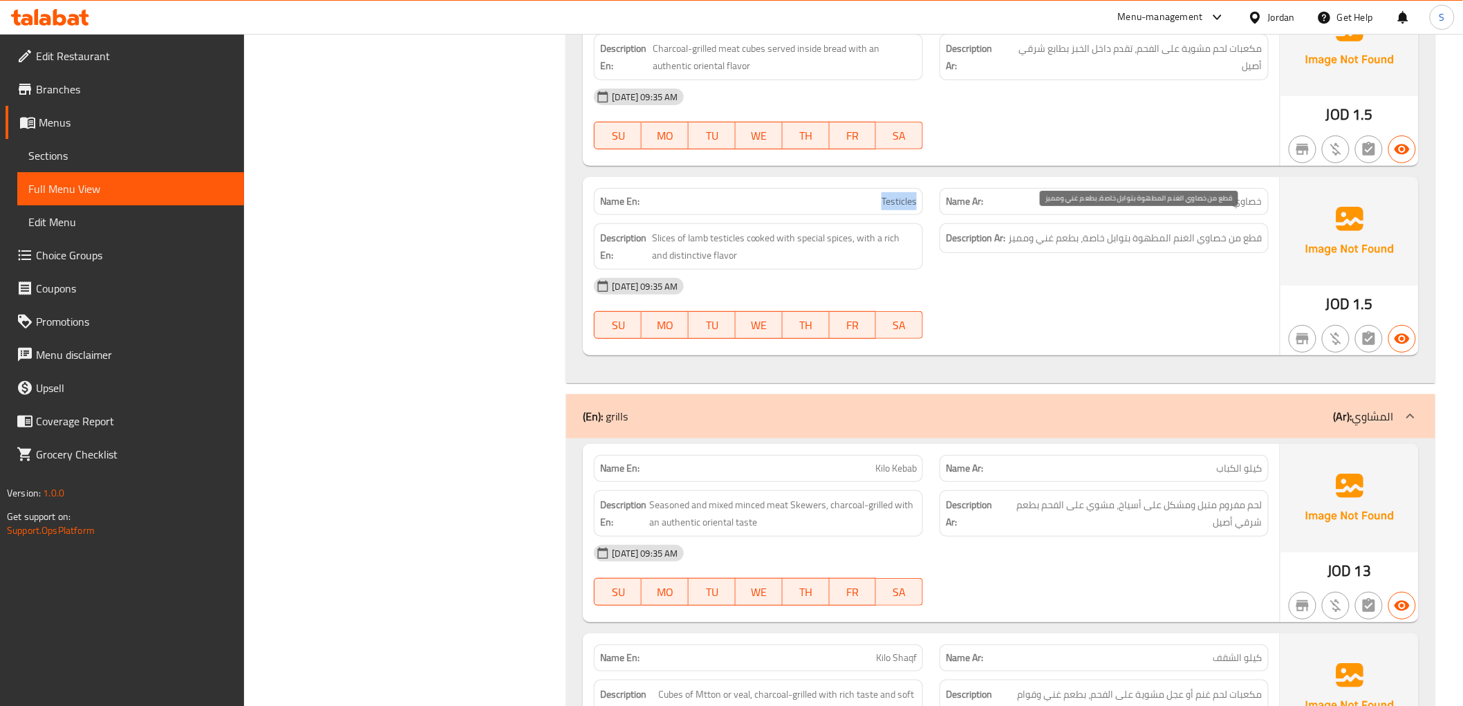
scroll to position [2381, 0]
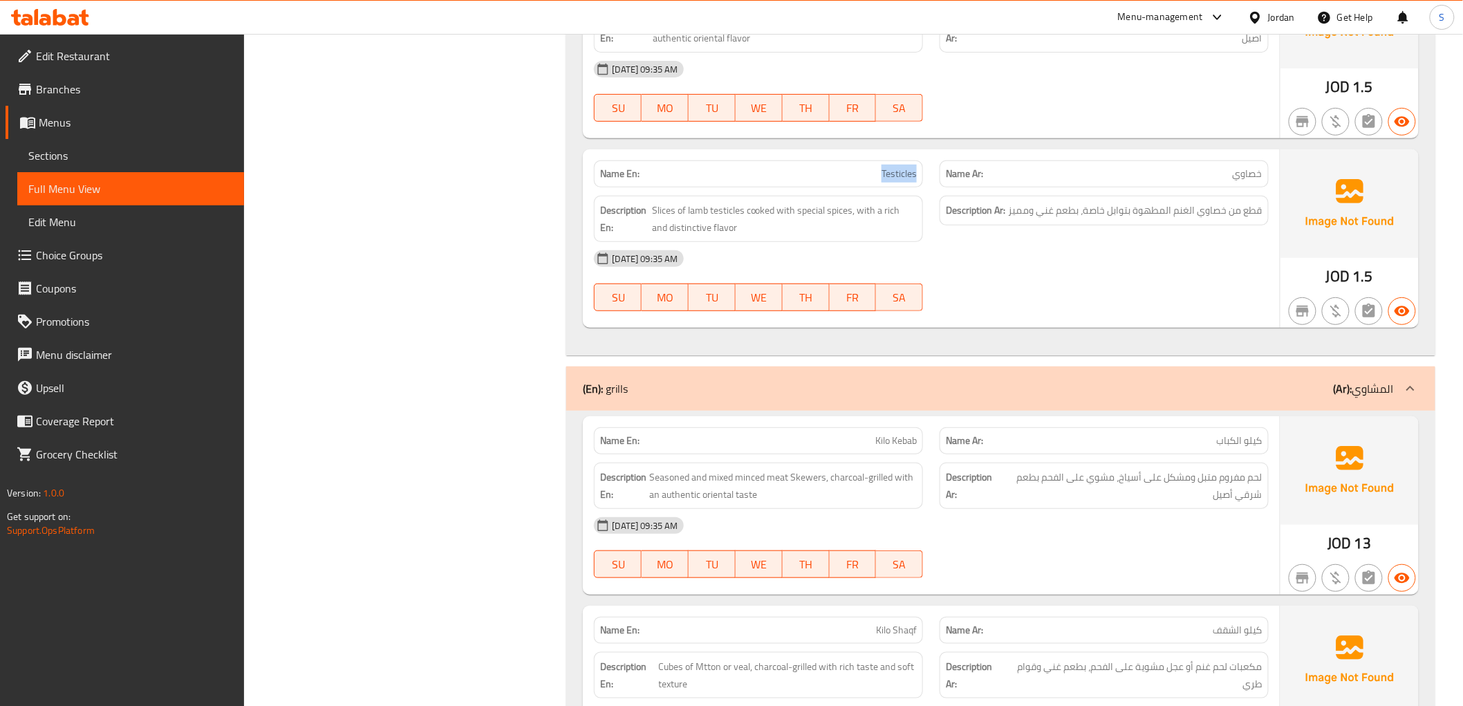
click at [899, 167] on span "Testicles" at bounding box center [898, 174] width 35 height 15
click at [903, 167] on span "Testicles" at bounding box center [898, 174] width 35 height 15
copy span "Testicles"
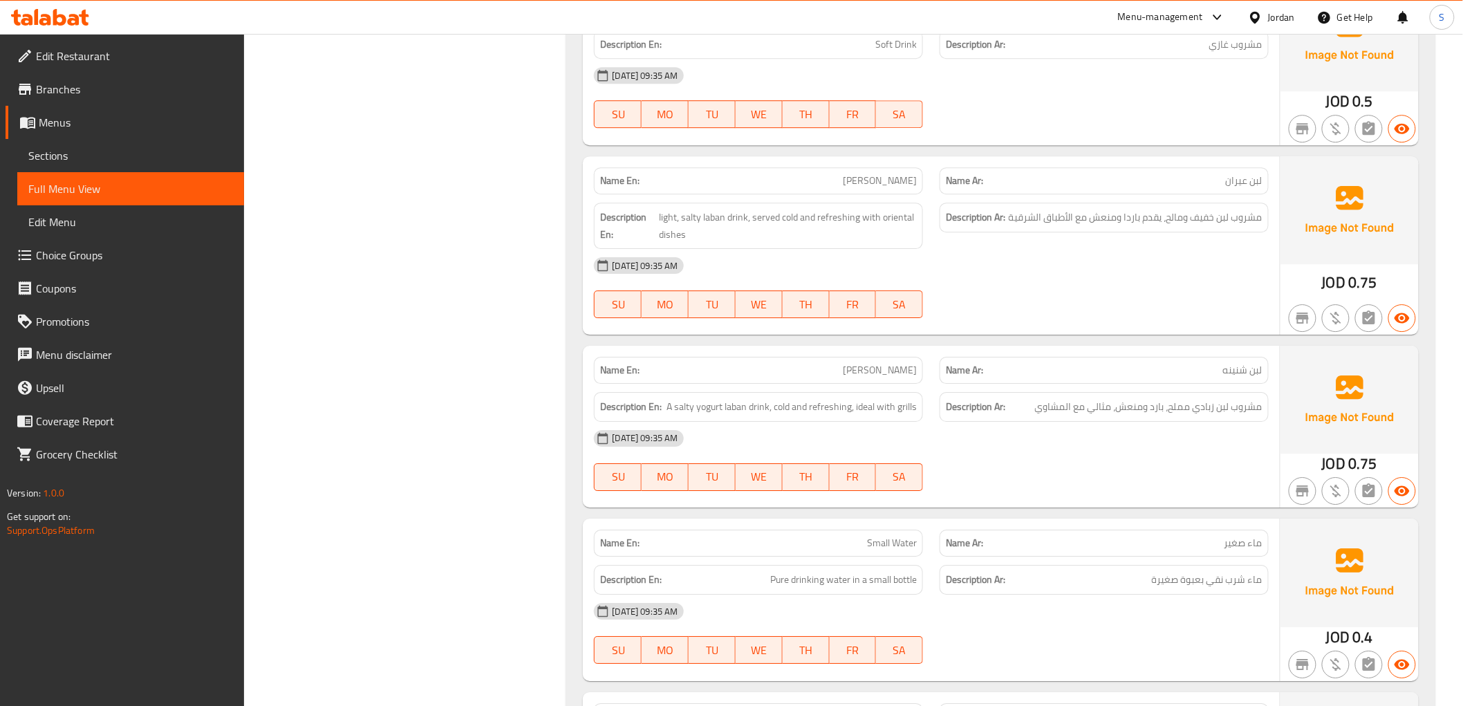
scroll to position [4066, 0]
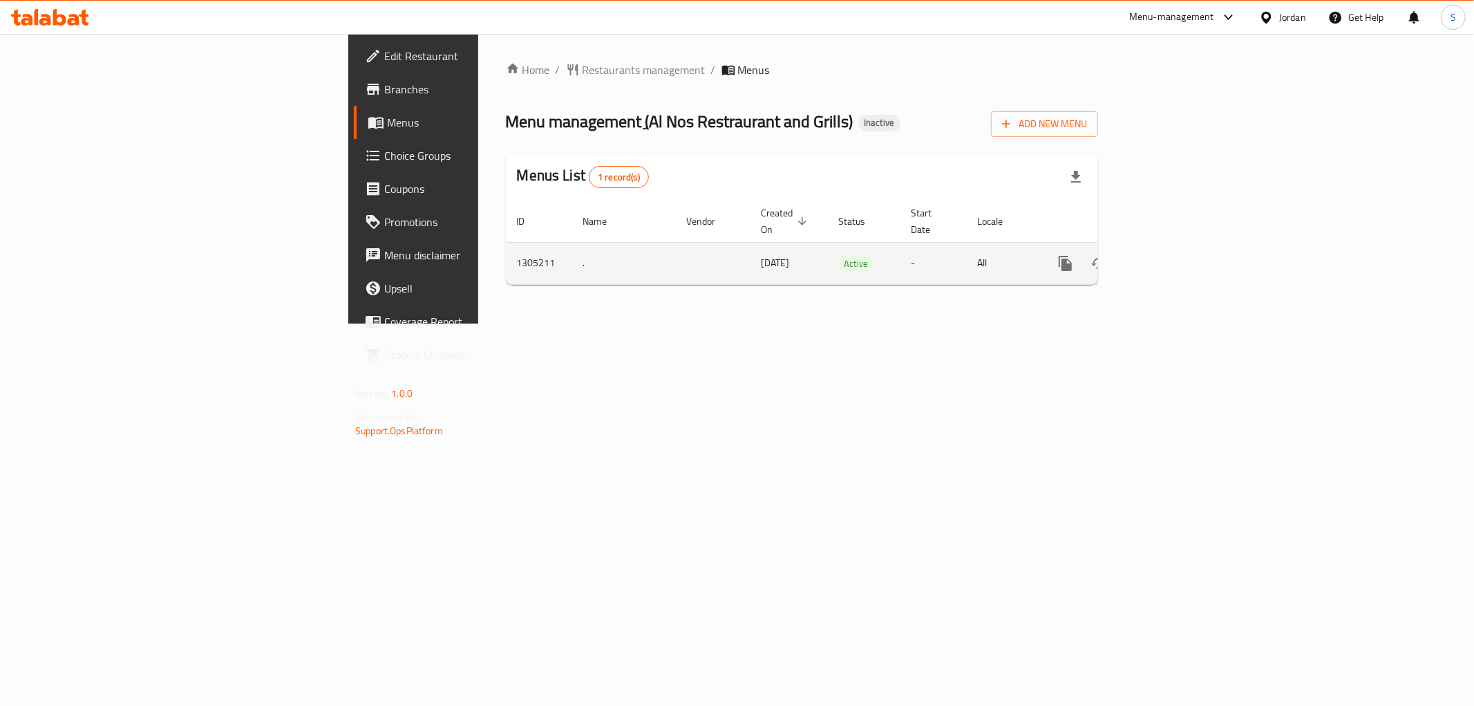
click at [1182, 247] on link "enhanced table" at bounding box center [1165, 263] width 33 height 33
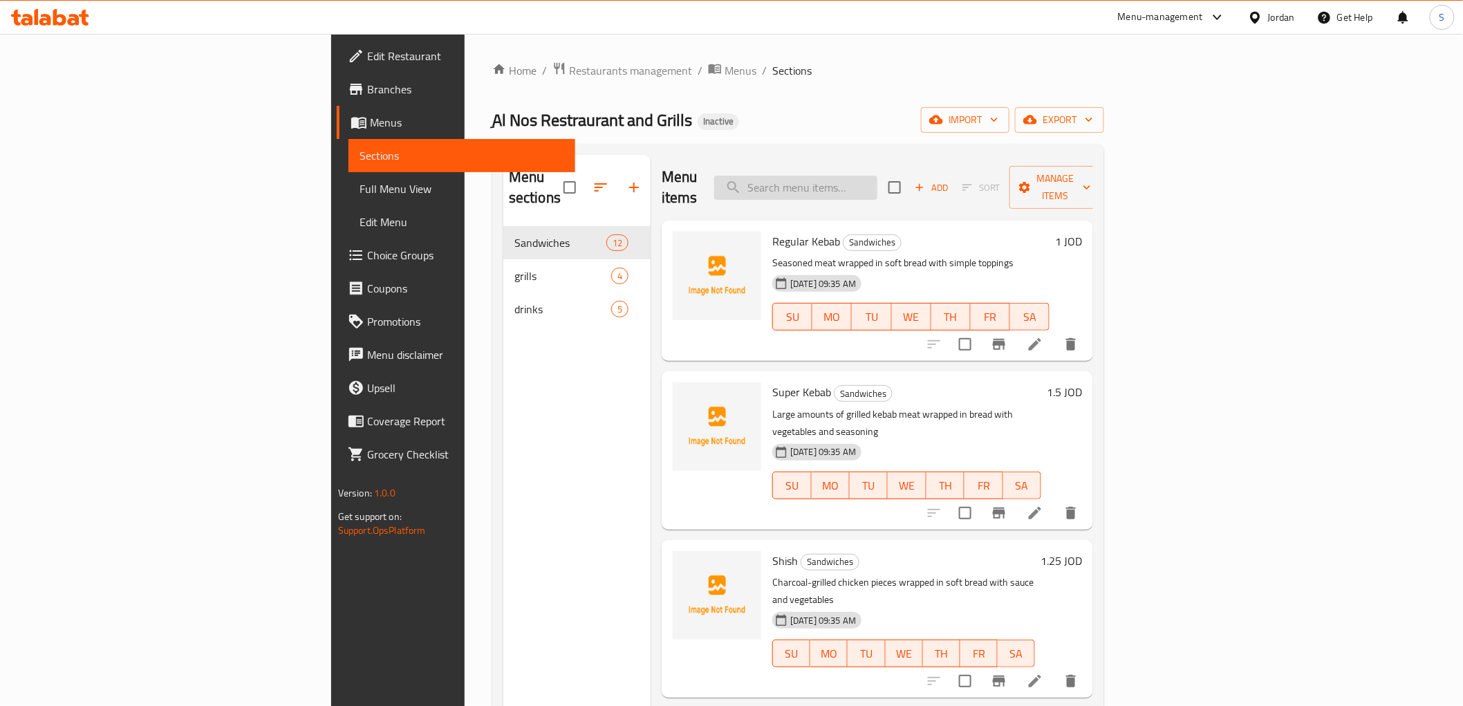
click at [852, 176] on input "search" at bounding box center [795, 188] width 163 height 24
paste input "Shaqf"
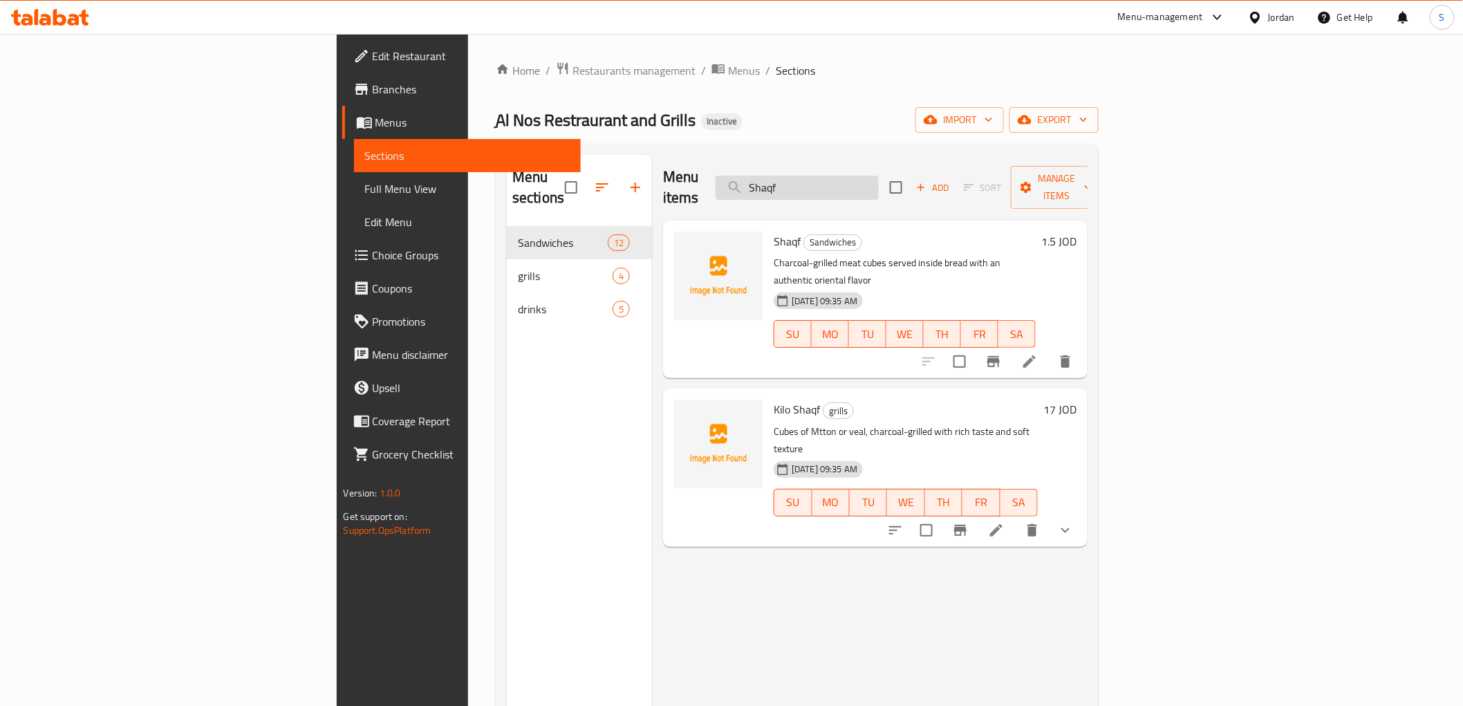
click at [879, 185] on input "Shaqf" at bounding box center [796, 188] width 163 height 24
paste input "Testicles"
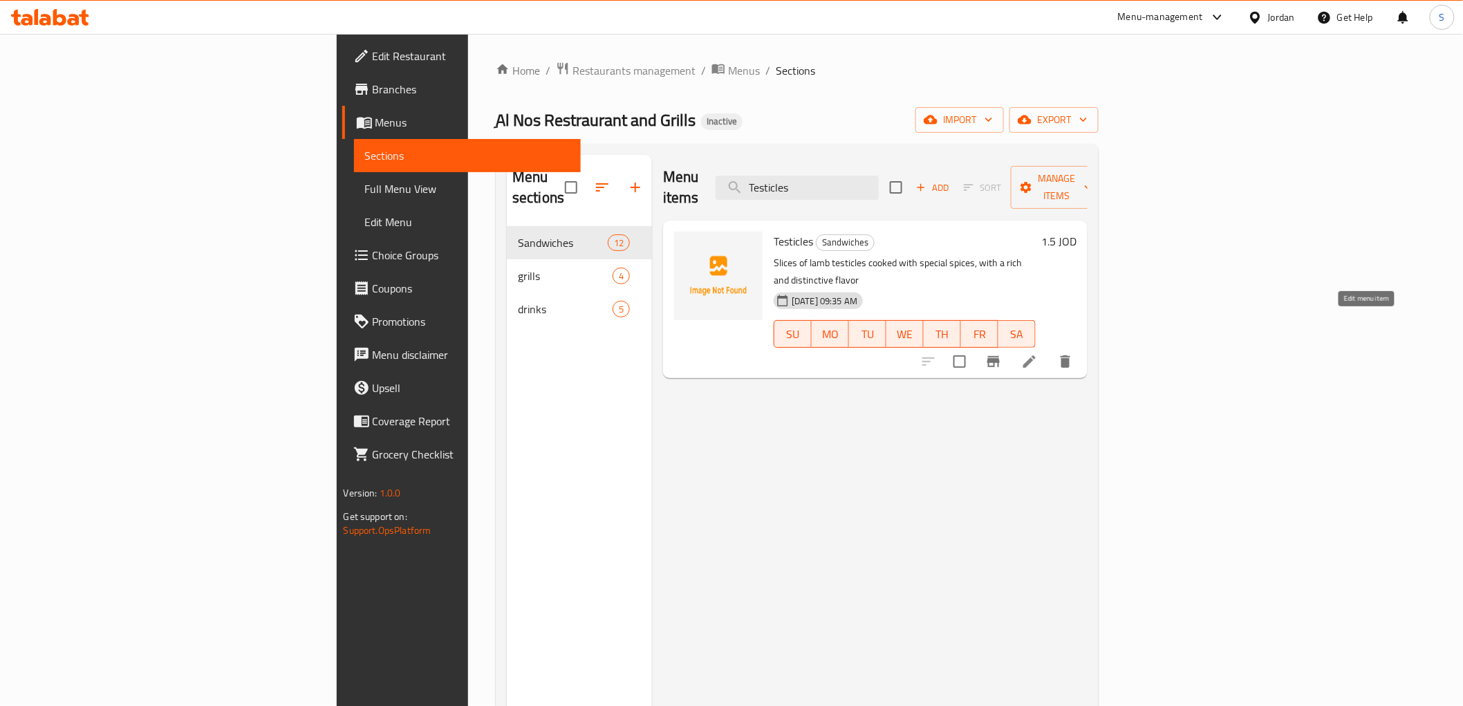
type input "Testicles"
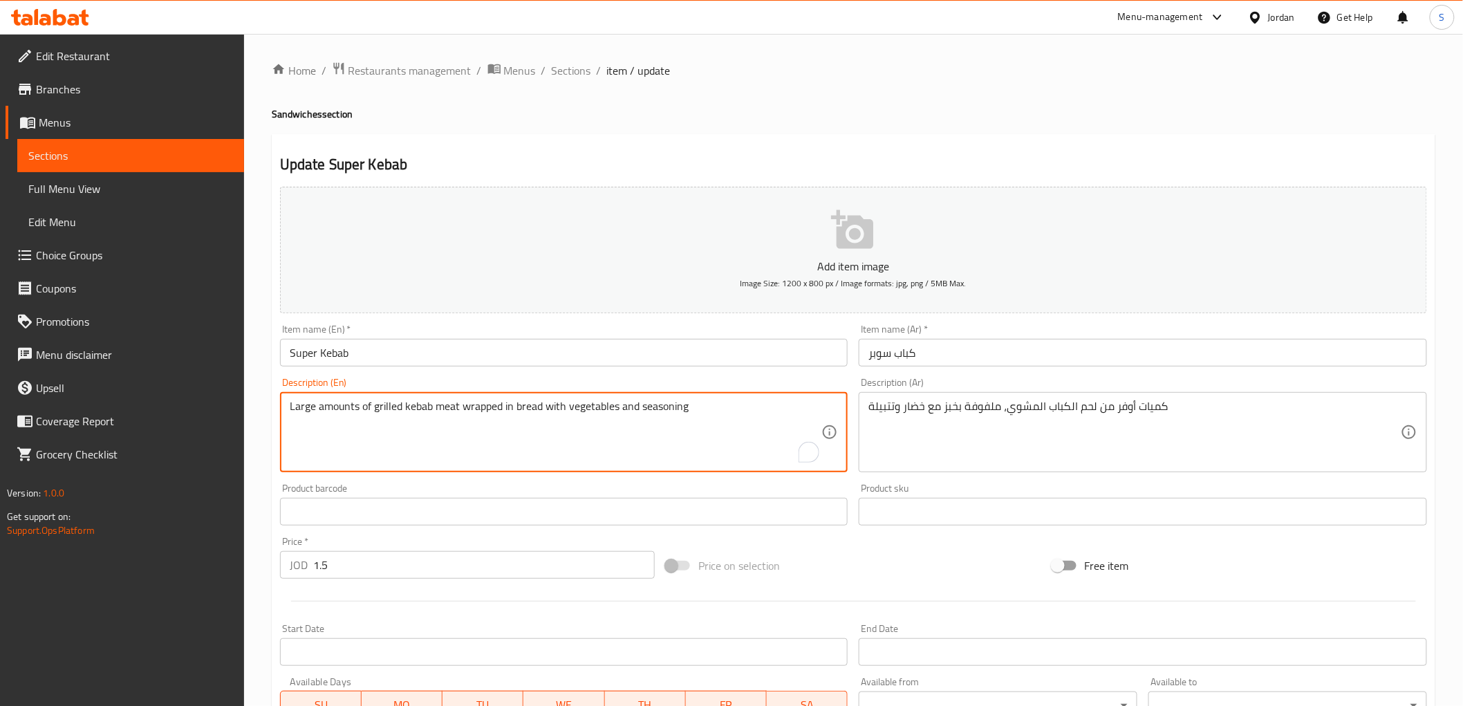
drag, startPoint x: 359, startPoint y: 406, endPoint x: 212, endPoint y: 411, distance: 147.3
paste textarea "More portion"
type textarea "More portions of grilled kebab meat wrapped in bread with vegetables and season…"
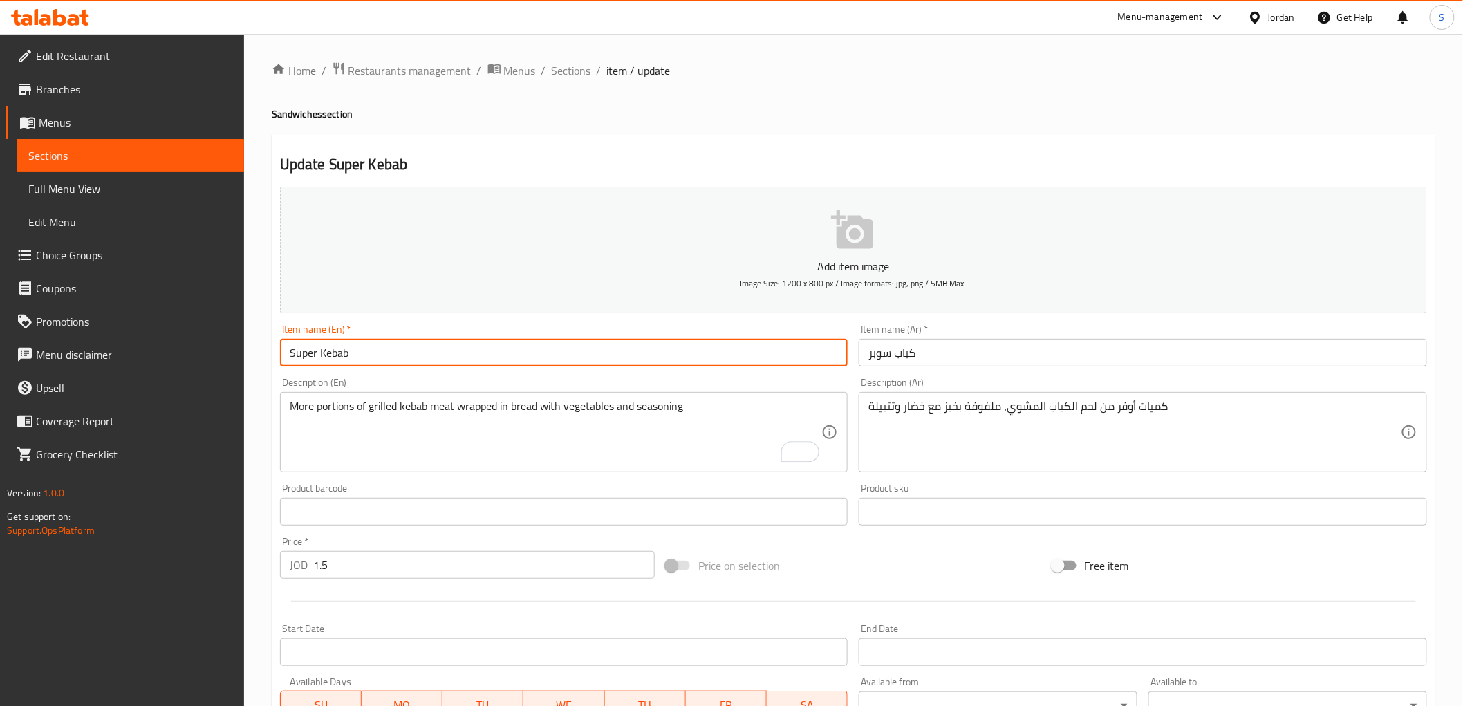
click at [399, 358] on input "Super Kebab" at bounding box center [564, 353] width 568 height 28
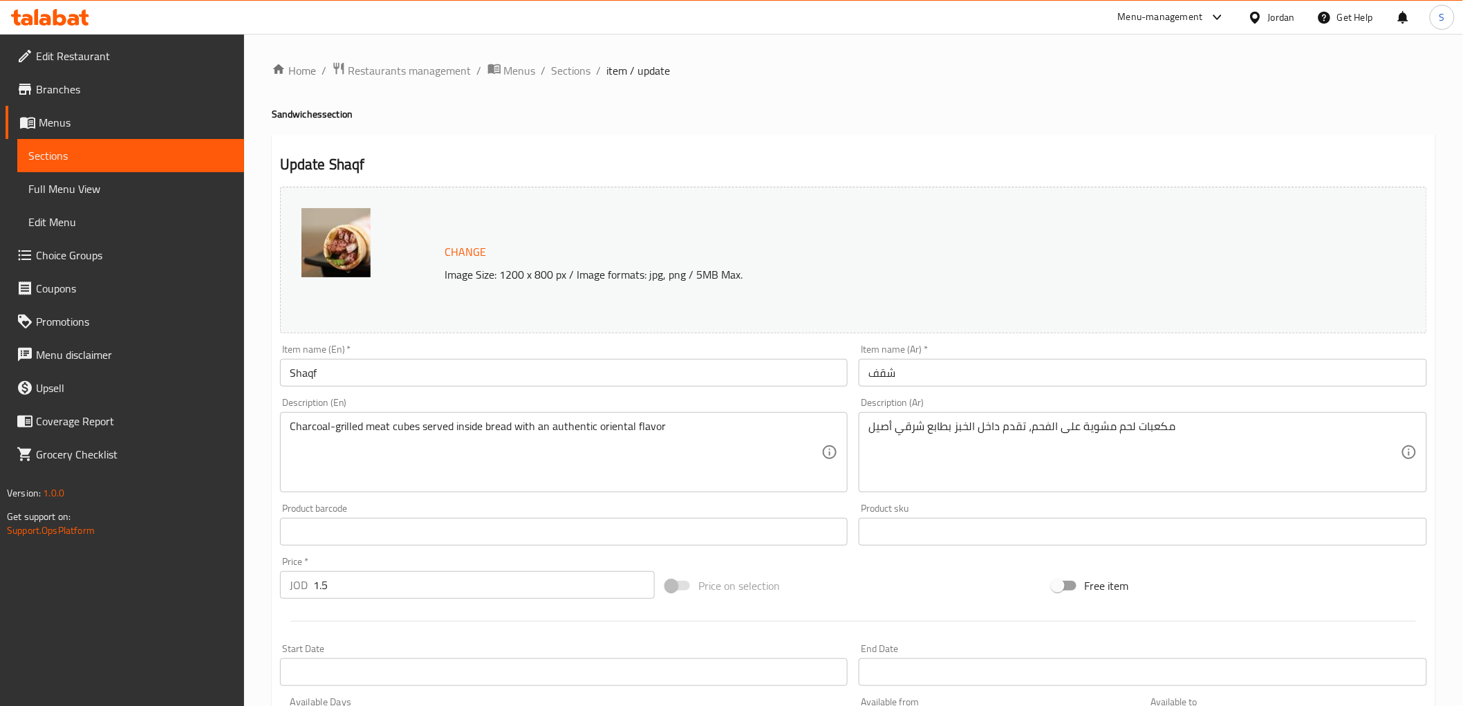
click at [650, 432] on textarea "Charcoal-grilled meat cubes served inside bread with an authentic oriental flav…" at bounding box center [556, 453] width 532 height 66
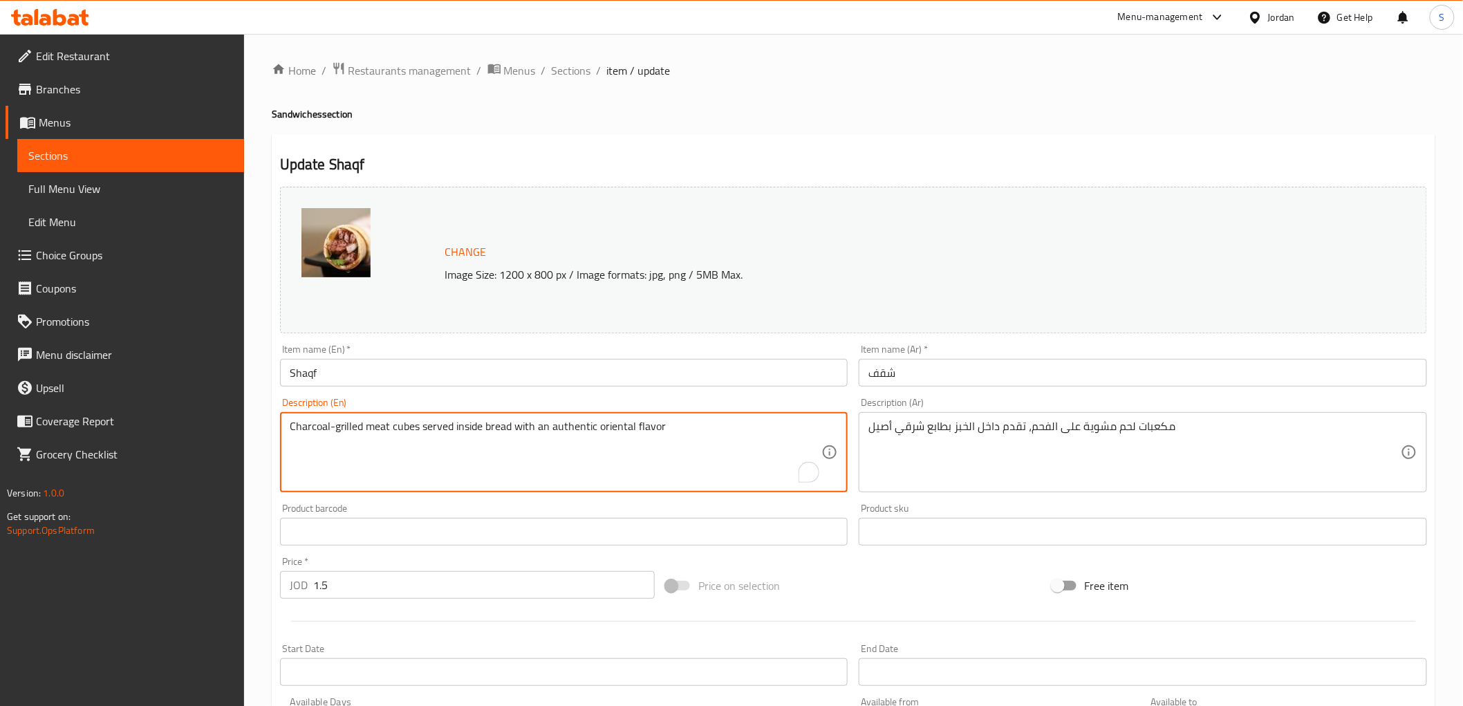
paste textarea "touch"
type textarea "Charcoal-grilled meat cubes served inside bread with an authentic oriental touch"
click at [626, 371] on input "Shaqf" at bounding box center [564, 373] width 568 height 28
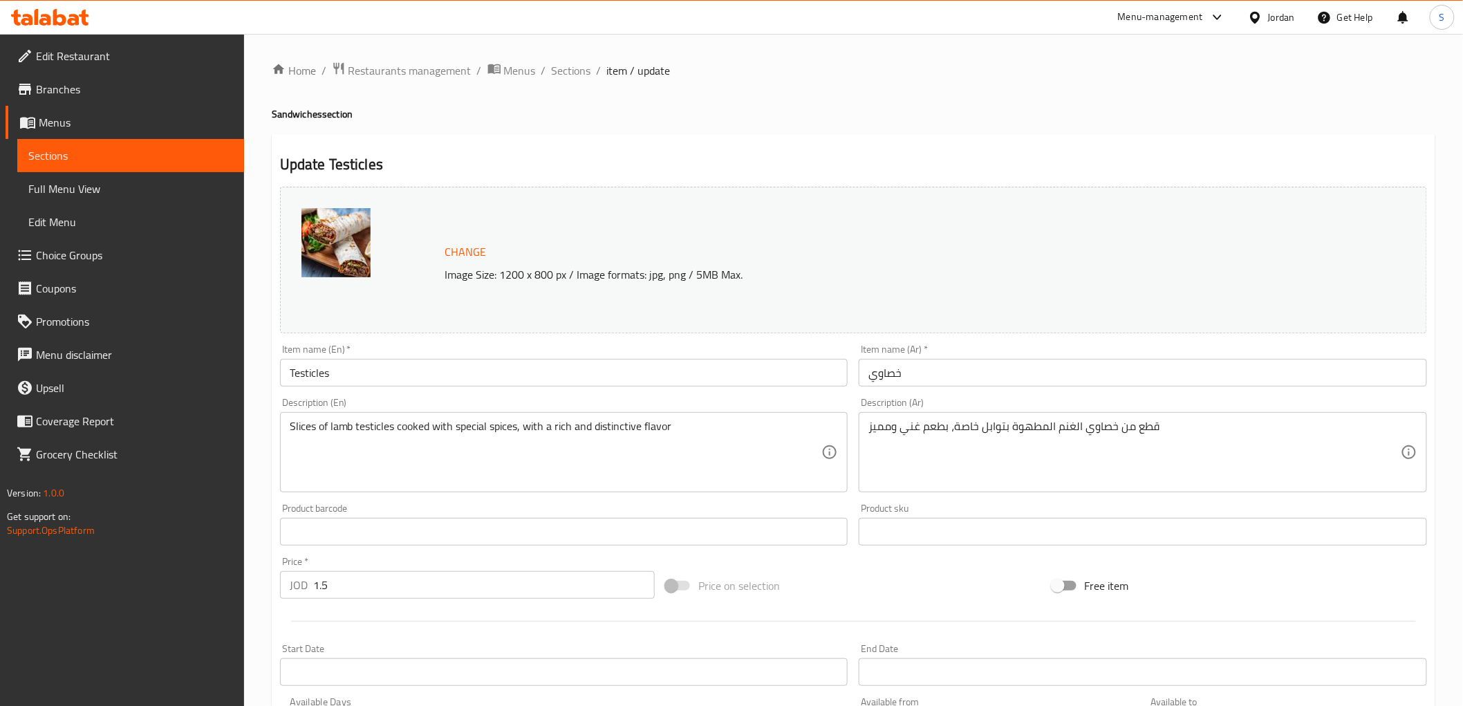
click at [304, 427] on textarea "Slices of lamb testicles cooked with special spices, with a rich and distinctiv…" at bounding box center [556, 453] width 532 height 66
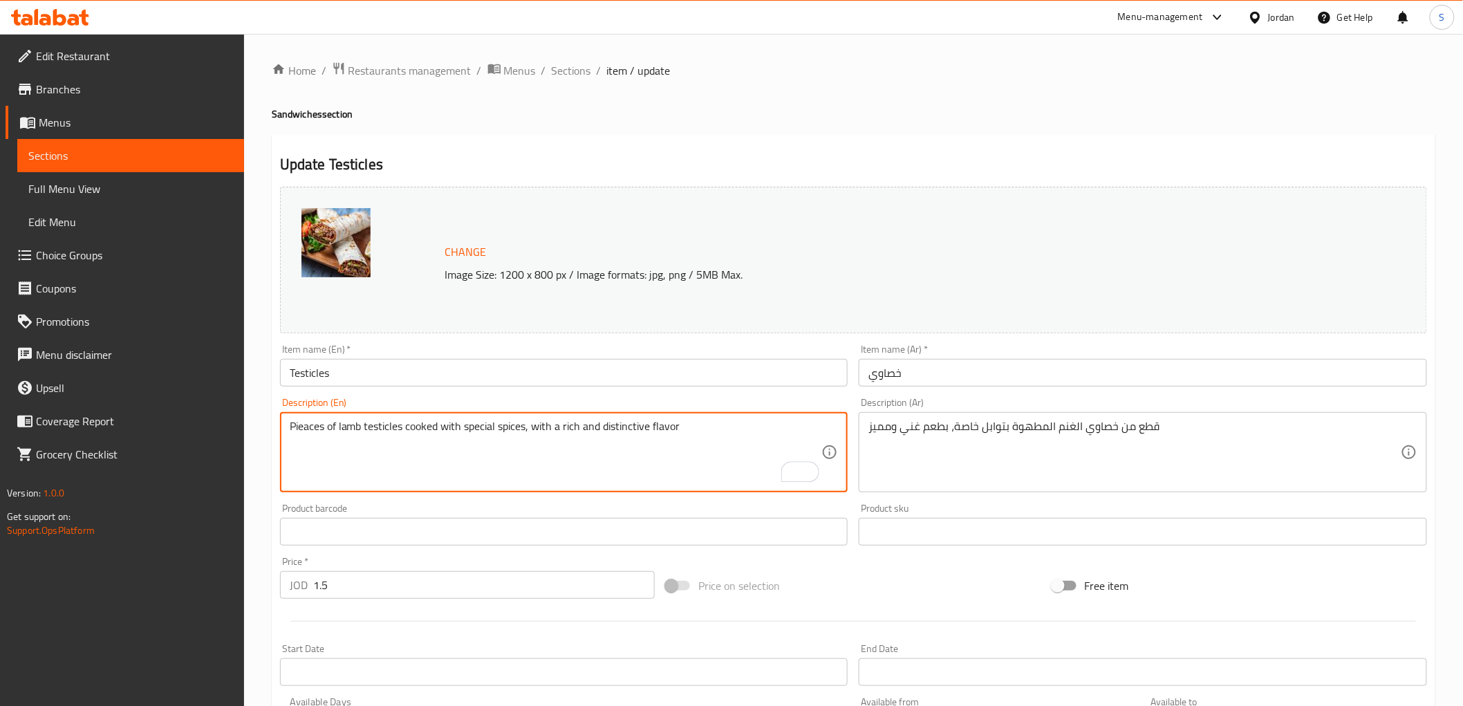
click at [309, 420] on textarea "Pieaces of lamb testicles cooked with special spices, with a rich and distincti…" at bounding box center [556, 453] width 532 height 66
paste textarea "ces"
type textarea "Pieces of lamb testicles cooked with special spices, with a rich and distinctiv…"
click at [381, 375] on input "Testicles" at bounding box center [564, 373] width 568 height 28
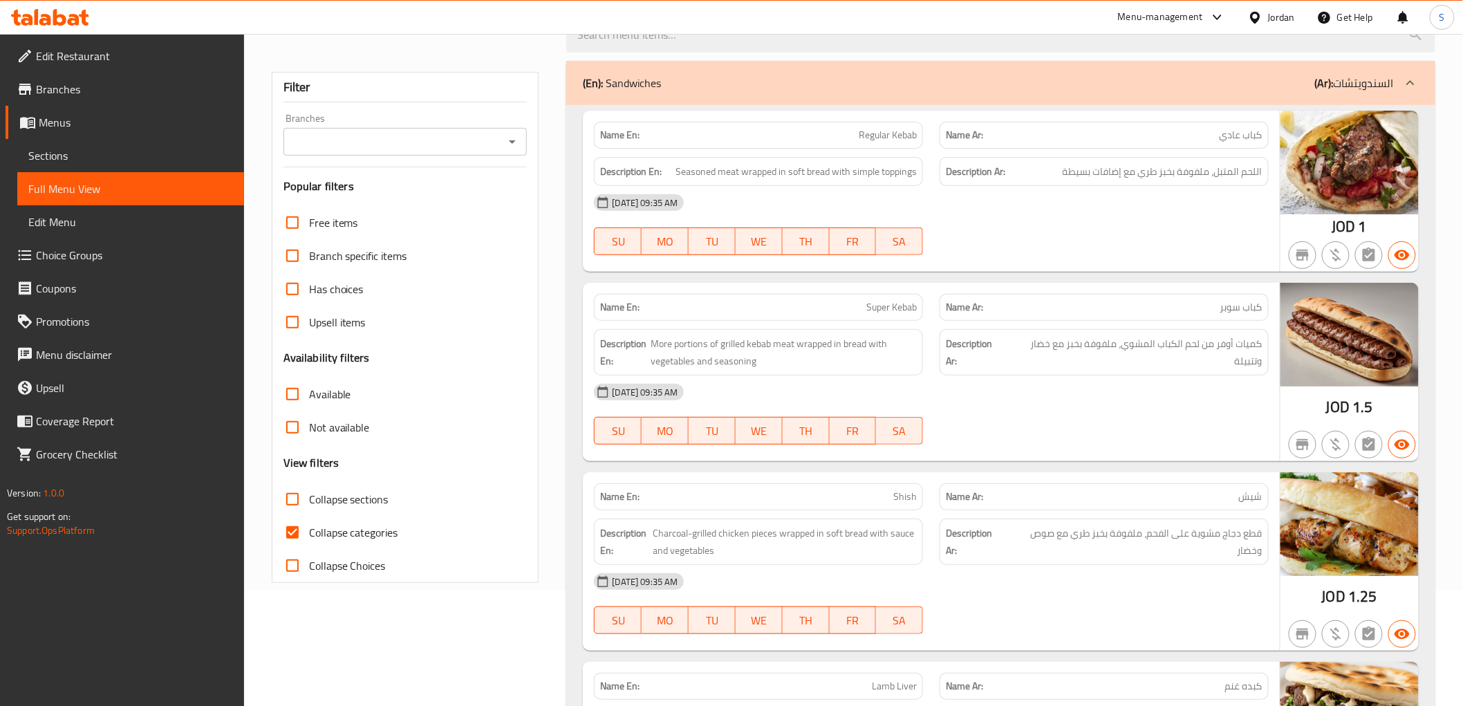
scroll to position [384, 0]
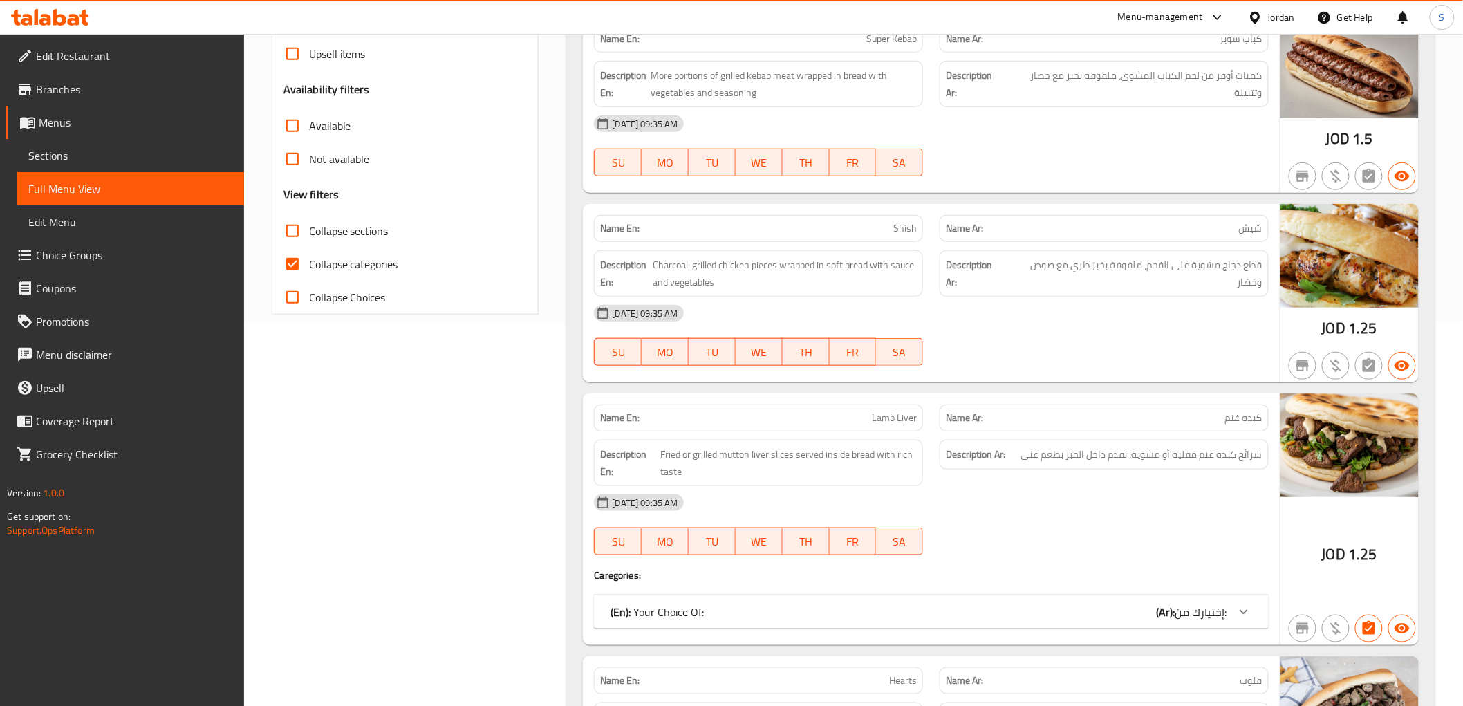
click at [368, 263] on span "Collapse categories" at bounding box center [353, 264] width 89 height 17
click at [309, 263] on input "Collapse categories" at bounding box center [292, 263] width 33 height 33
checkbox input "false"
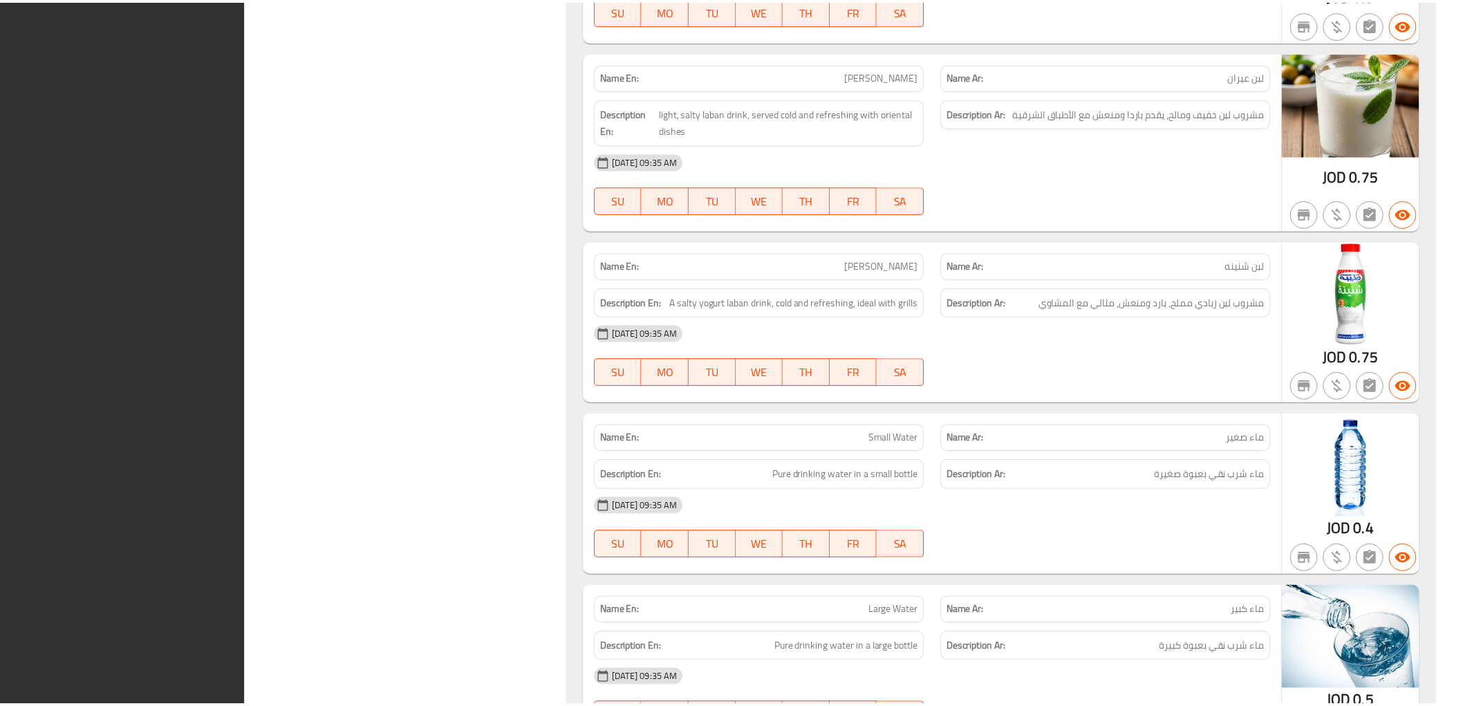
scroll to position [4063, 0]
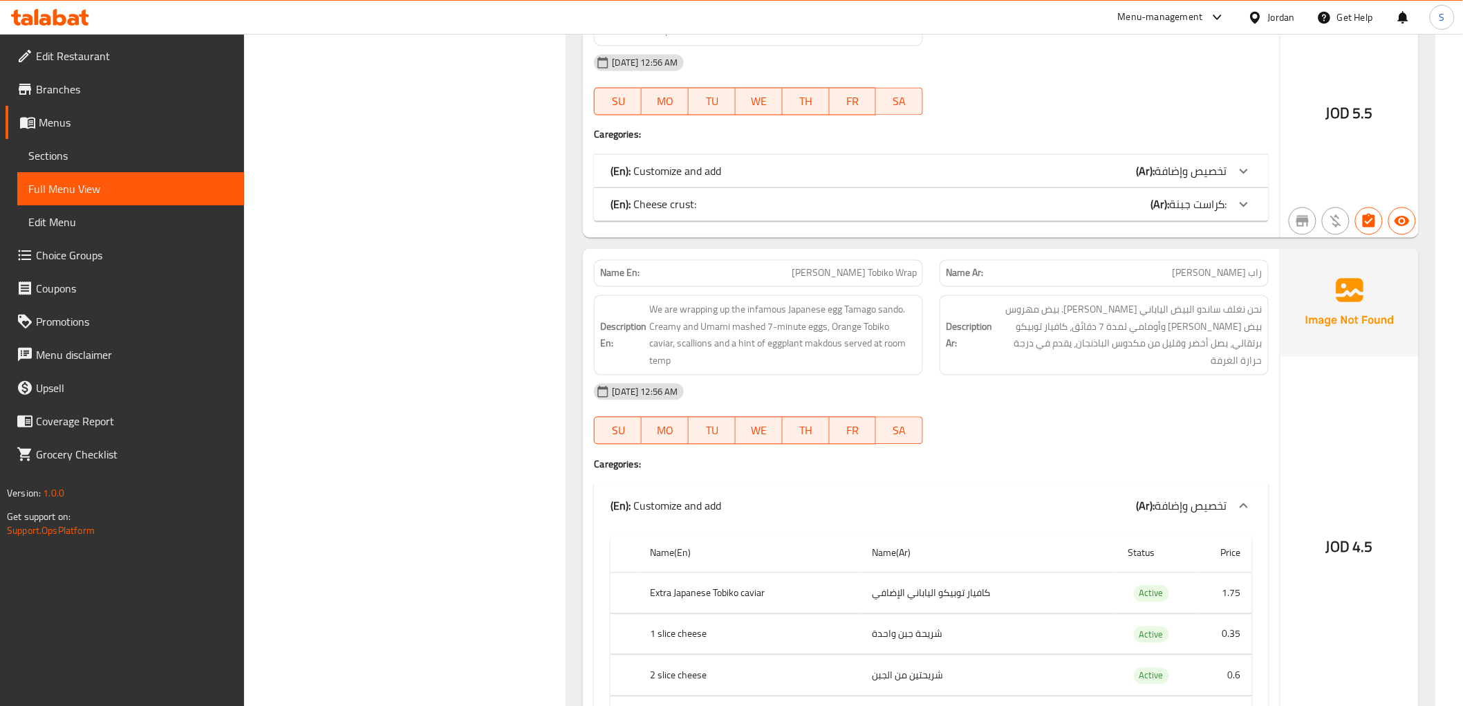
scroll to position [1152, 0]
